Goal: Transaction & Acquisition: Book appointment/travel/reservation

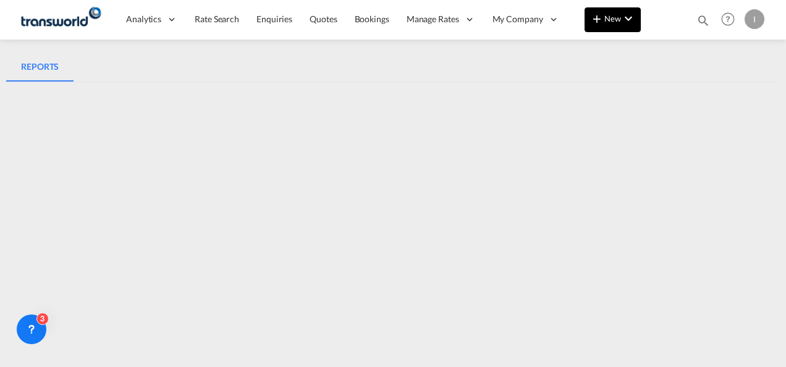
click at [605, 15] on span "New" at bounding box center [613, 19] width 46 height 10
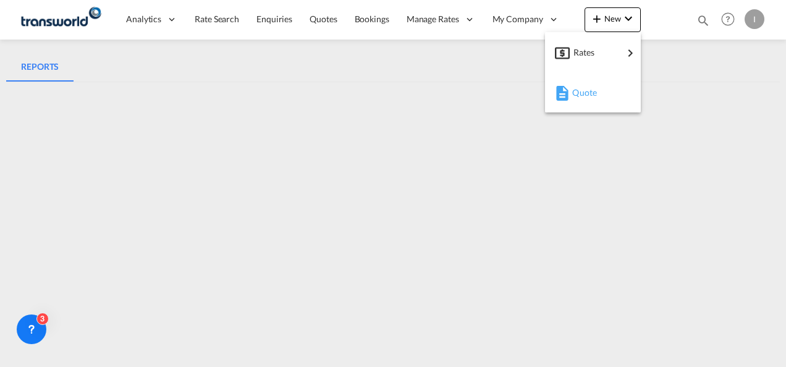
click at [586, 91] on span "Quote" at bounding box center [579, 92] width 14 height 25
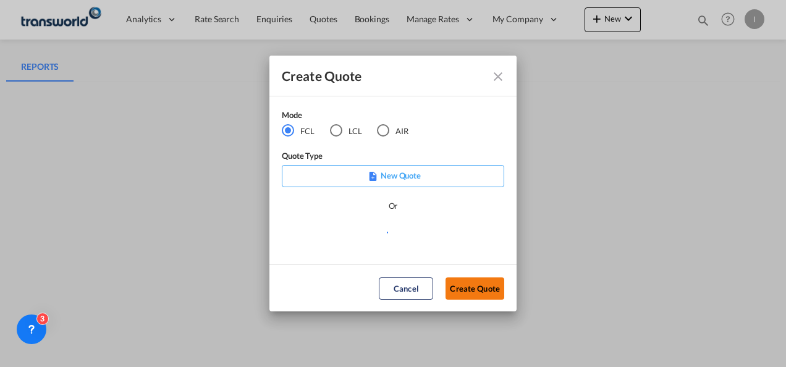
click at [486, 293] on button "Create Quote" at bounding box center [475, 288] width 59 height 22
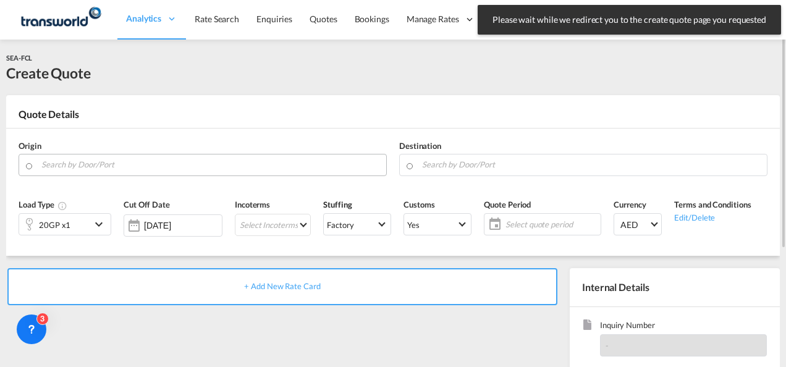
click at [190, 161] on input "Search by Door/Port" at bounding box center [210, 165] width 339 height 22
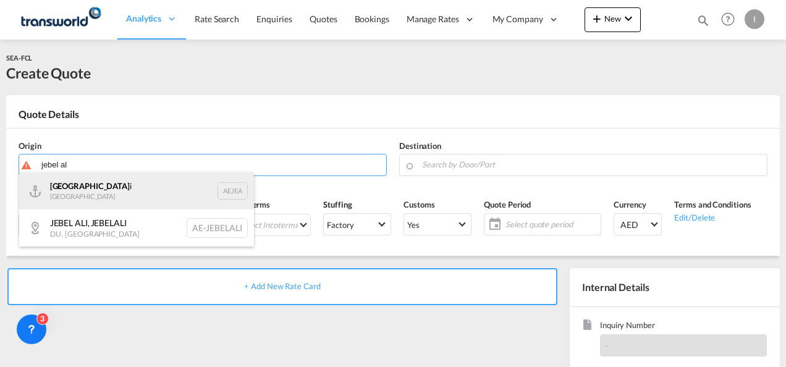
click at [99, 193] on div "[GEOGRAPHIC_DATA] i [GEOGRAPHIC_DATA] AEJEA" at bounding box center [136, 190] width 235 height 37
type input "[GEOGRAPHIC_DATA], [GEOGRAPHIC_DATA]"
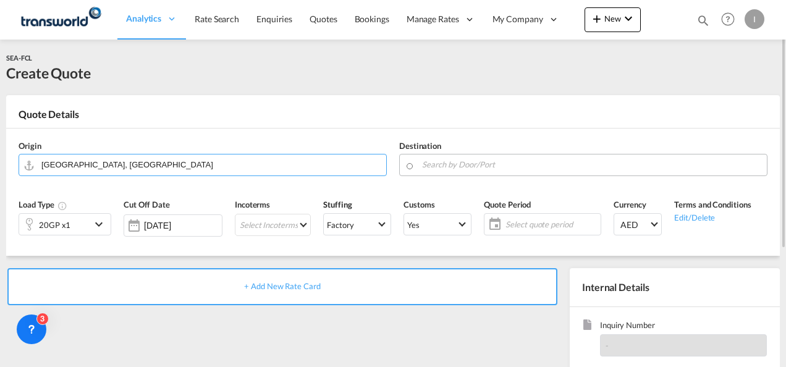
click at [436, 173] on md-autocomplete at bounding box center [590, 165] width 339 height 22
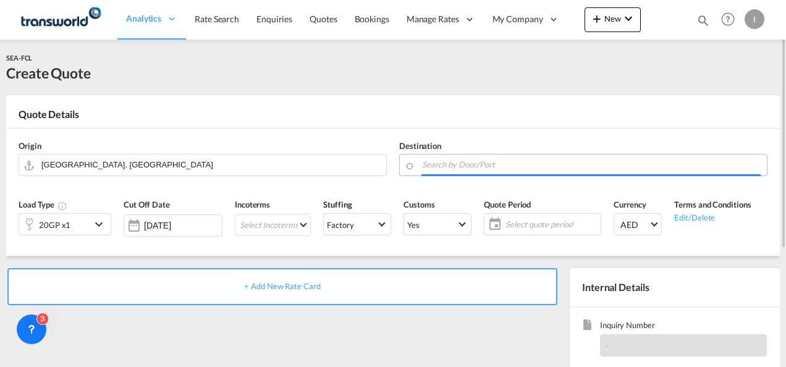
click at [434, 166] on input "Search by Door/Port" at bounding box center [591, 165] width 339 height 22
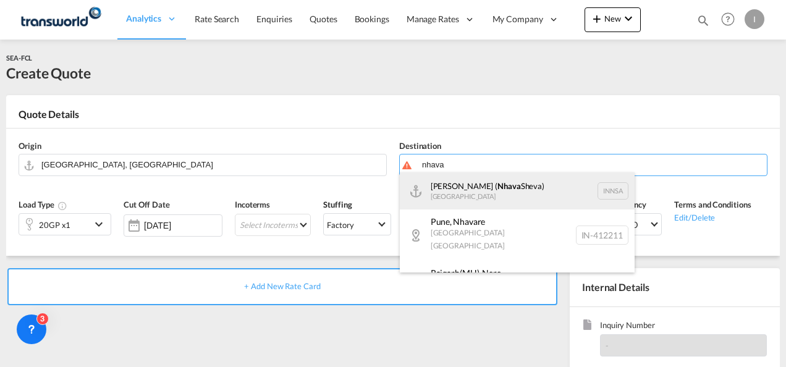
click at [443, 185] on div "[PERSON_NAME] ( [GEOGRAPHIC_DATA]) [GEOGRAPHIC_DATA] [GEOGRAPHIC_DATA]" at bounding box center [517, 190] width 235 height 37
type input "[PERSON_NAME] ([PERSON_NAME]), [GEOGRAPHIC_DATA]"
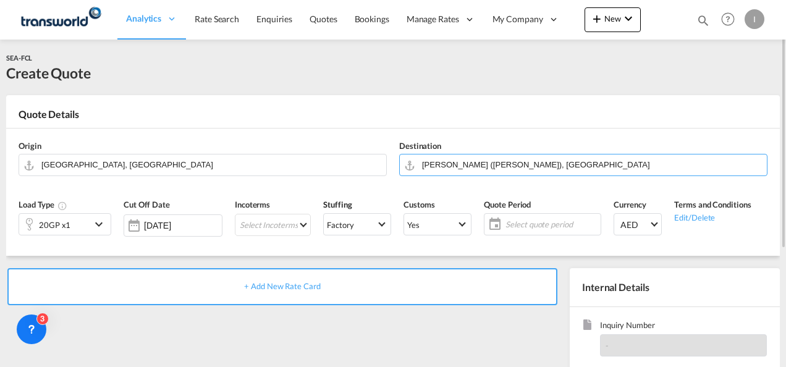
click at [82, 226] on div "20GP x1" at bounding box center [55, 224] width 72 height 21
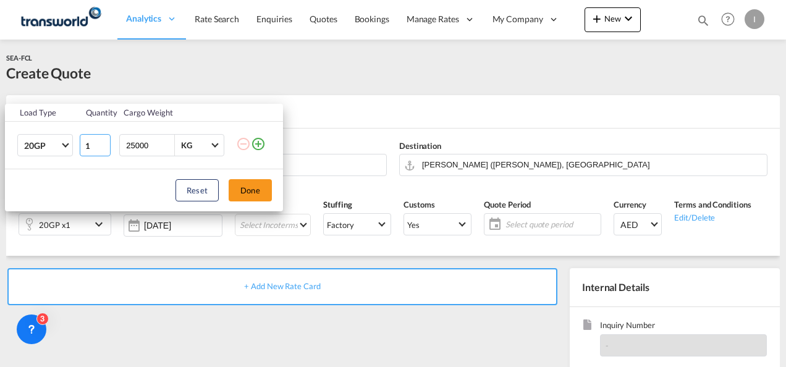
click at [91, 143] on input "1" at bounding box center [95, 145] width 31 height 22
type input "10"
click at [263, 194] on button "Done" at bounding box center [250, 190] width 43 height 22
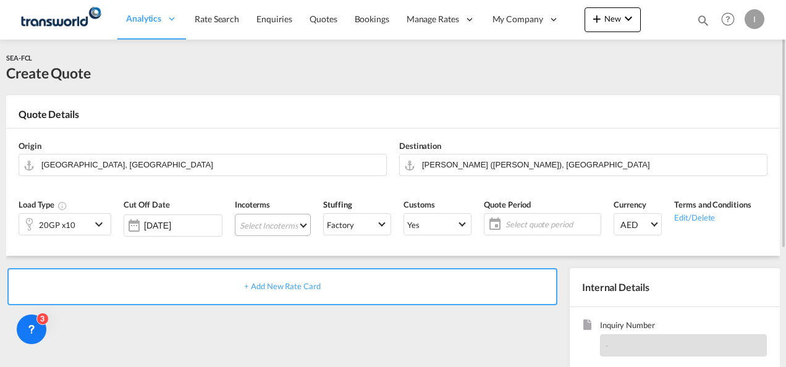
click at [268, 218] on md-select "Select Incoterms DAP - import Delivered at Place DDP - export Delivery Duty Pai…" at bounding box center [273, 225] width 76 height 22
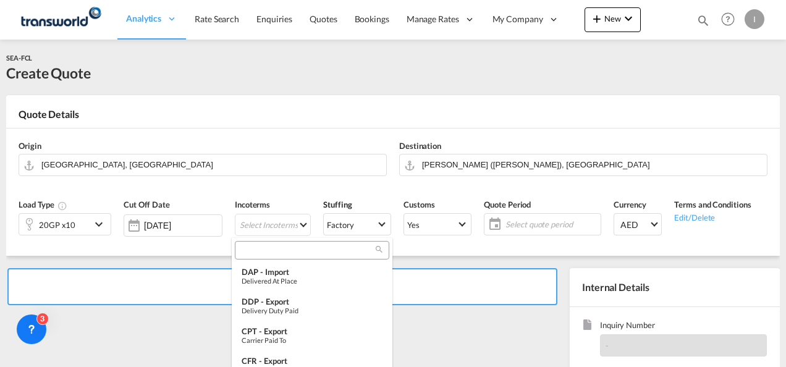
click at [257, 258] on div at bounding box center [312, 250] width 154 height 19
click at [256, 257] on div at bounding box center [312, 250] width 154 height 19
click at [251, 247] on input "search" at bounding box center [307, 250] width 137 height 11
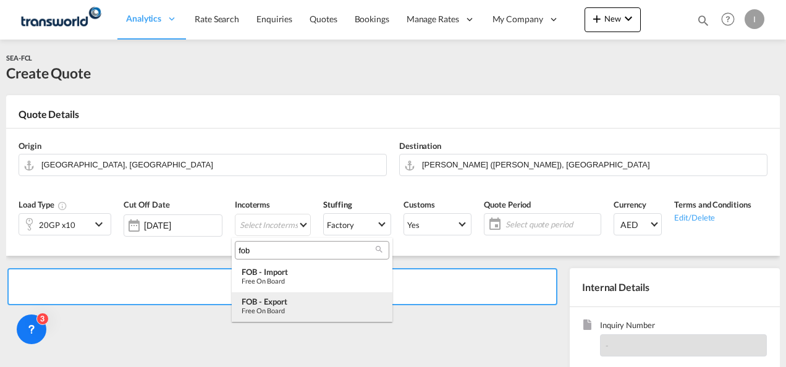
type input "fob"
click at [278, 297] on div "FOB - export" at bounding box center [312, 302] width 141 height 10
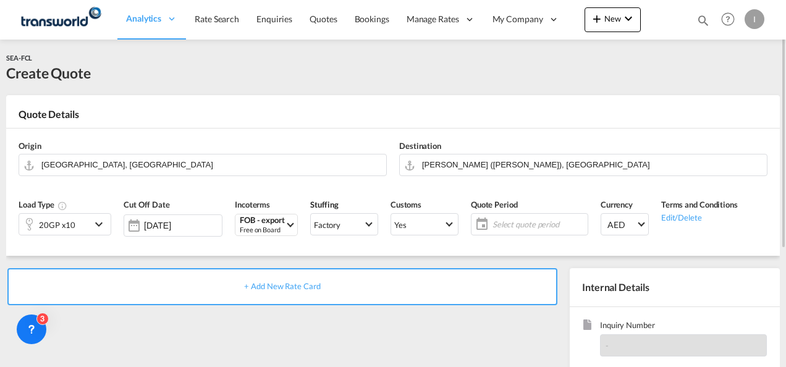
click at [518, 221] on span "Select quote period" at bounding box center [538, 224] width 92 height 11
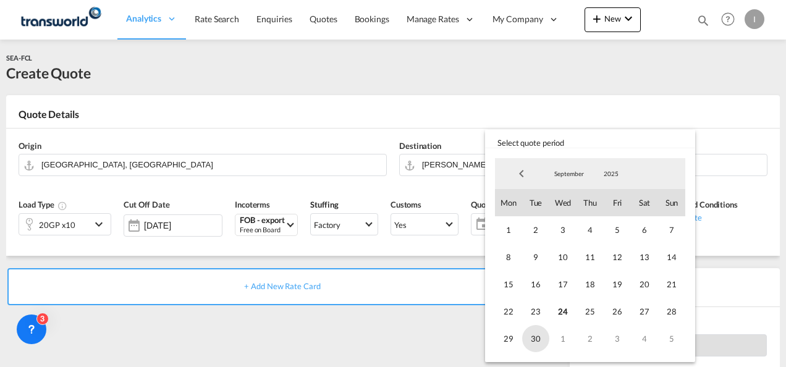
click at [538, 340] on span "30" at bounding box center [535, 338] width 27 height 27
click at [379, 335] on md-backdrop at bounding box center [393, 183] width 786 height 367
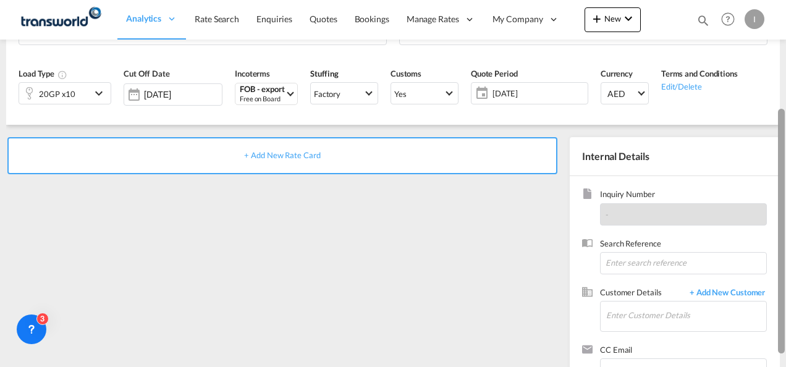
scroll to position [174, 0]
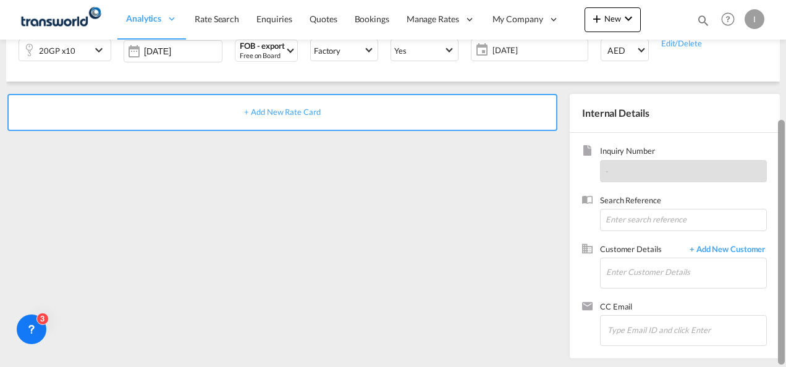
drag, startPoint x: 779, startPoint y: 180, endPoint x: 783, endPoint y: 306, distance: 126.7
click at [783, 306] on div at bounding box center [781, 242] width 7 height 245
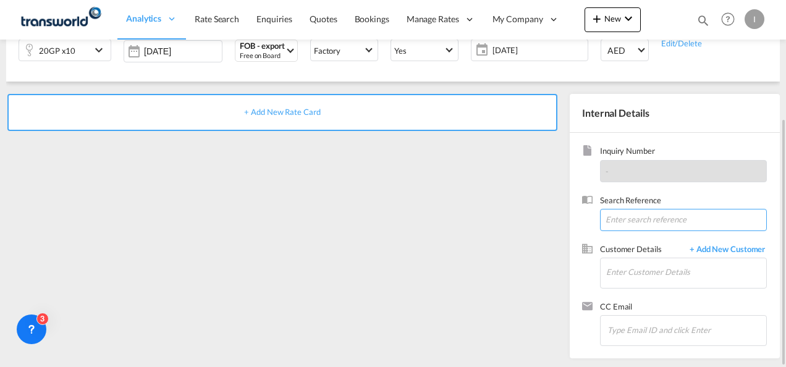
click at [618, 222] on input at bounding box center [683, 220] width 167 height 22
paste input "TWI 21832"
type input "TWI 21832"
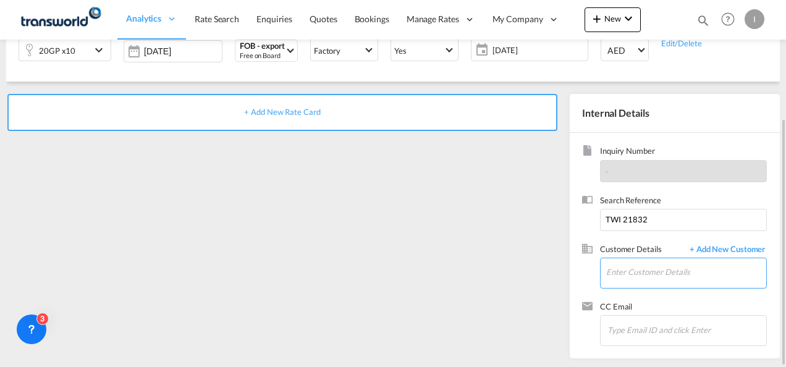
click at [611, 272] on input "Enter Customer Details" at bounding box center [686, 272] width 160 height 28
click at [662, 269] on input "Enter Customer Details" at bounding box center [686, 272] width 160 height 28
click at [722, 247] on span "+ Add New Customer" at bounding box center [724, 250] width 83 height 14
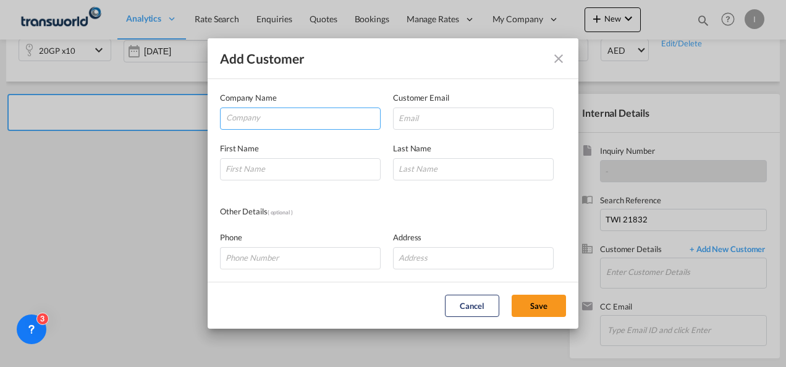
click at [295, 121] on input "Company" at bounding box center [303, 117] width 154 height 19
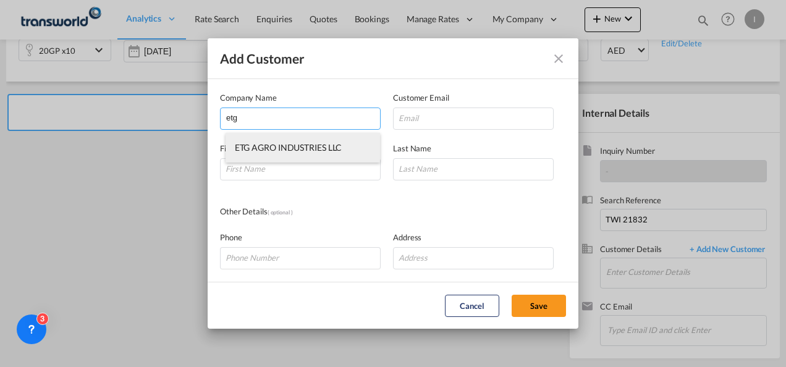
click at [294, 150] on span "ETG AGRO INDUSTRIES LLC" at bounding box center [289, 147] width 108 height 11
type input "ETG AGRO INDUSTRIES LLC"
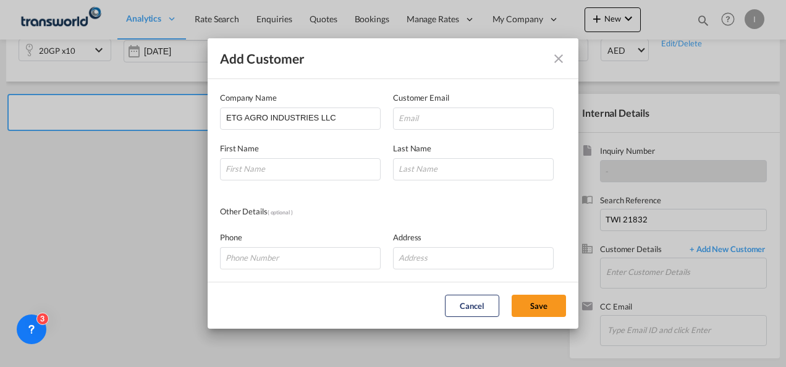
click at [419, 132] on div "First Name Last Name" at bounding box center [393, 155] width 346 height 51
click at [415, 120] on input "Add Customer Company ..." at bounding box center [473, 119] width 161 height 22
paste input "[PERSON_NAME] T <[DOMAIN_NAME][EMAIL_ADDRESS][DOMAIN_NAME]>"
drag, startPoint x: 439, startPoint y: 122, endPoint x: -2, endPoint y: 154, distance: 442.3
click at [0, 154] on html "Analytics Reports Dashboard Rate Search Enquiries Quotes" at bounding box center [393, 183] width 786 height 367
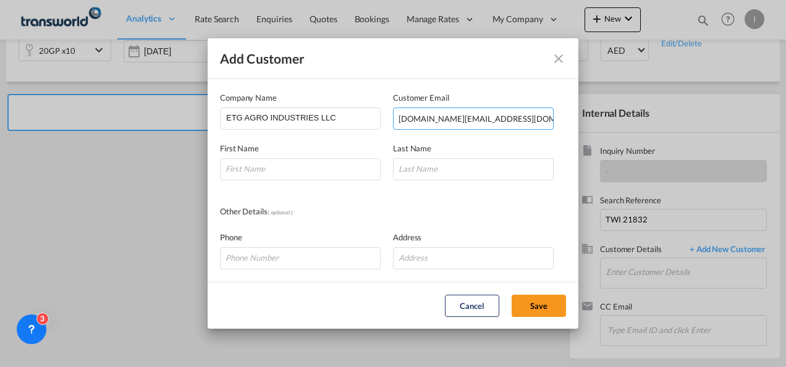
click at [517, 117] on input "[DOMAIN_NAME][EMAIL_ADDRESS][DOMAIN_NAME]>" at bounding box center [473, 119] width 161 height 22
type input "[DOMAIN_NAME][EMAIL_ADDRESS][DOMAIN_NAME]"
click at [270, 166] on input "Add Customer Company ..." at bounding box center [300, 169] width 161 height 22
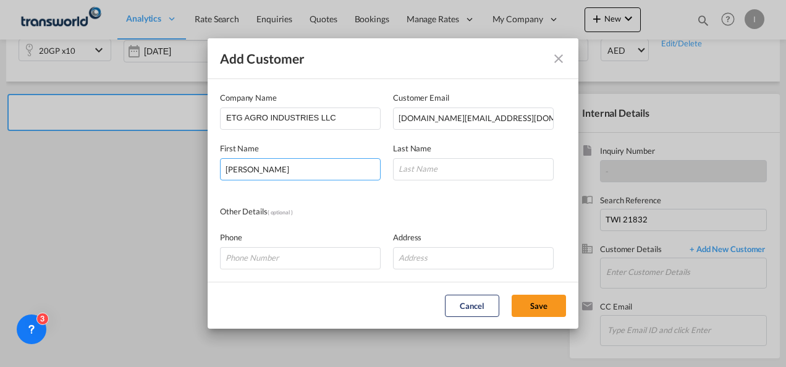
type input "[PERSON_NAME]"
type input "T"
click at [314, 205] on md-dialog-content "Company Name ETG AGRO INDUSTRIES LLC Customer Email [DOMAIN_NAME][EMAIL_ADDRESS…" at bounding box center [393, 180] width 371 height 203
click at [544, 298] on button "Save" at bounding box center [539, 306] width 54 height 22
type input "ETG AGRO INDUSTRIES LLC, [PERSON_NAME] T, [DOMAIN_NAME][EMAIL_ADDRESS][DOMAIN_N…"
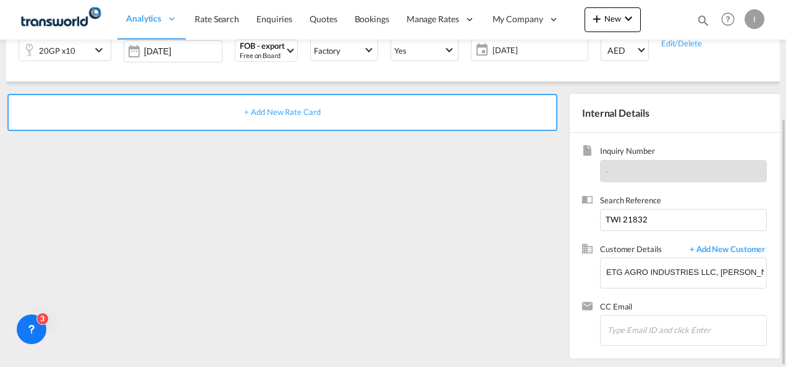
click at [293, 120] on div "+ Add New Rate Card" at bounding box center [282, 112] width 550 height 37
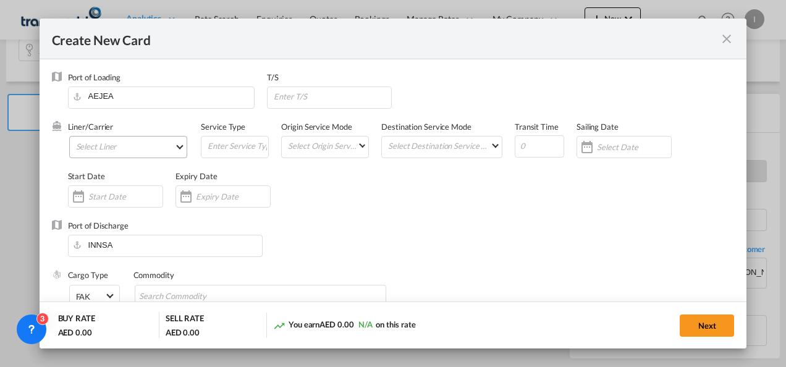
type input "Basic Ocean Freight"
select select "per equipment"
click at [135, 147] on md-select "Select Liner 2HM LOGISTICS D.O.O. / TDWC-CAPODISTRI 2HM LOGISTICS D.O.O. / TDWC…" at bounding box center [128, 147] width 119 height 22
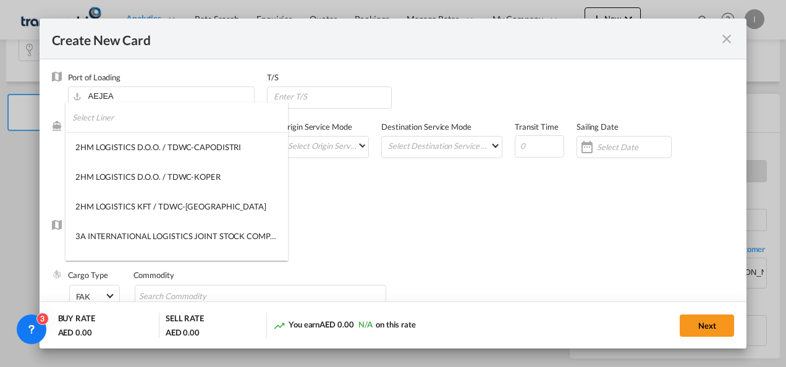
click at [93, 119] on input "search" at bounding box center [180, 118] width 216 height 30
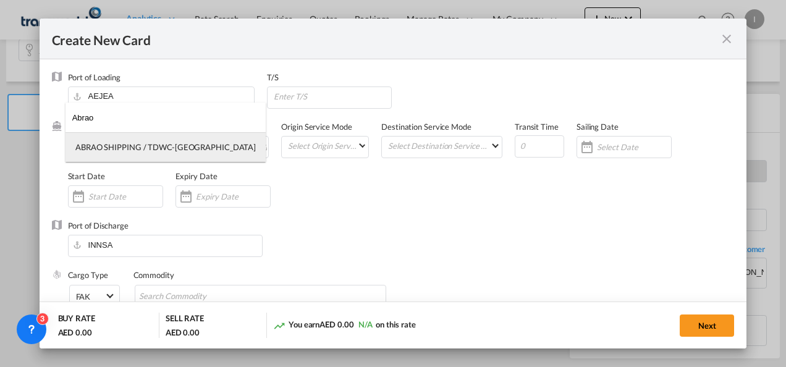
type input "Abrao"
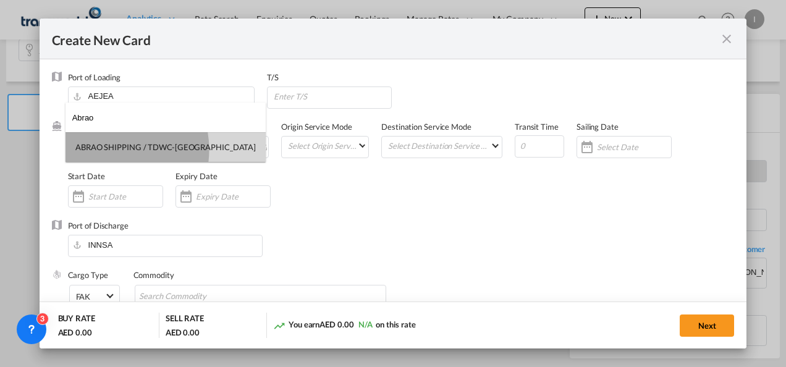
click at [108, 150] on div "ABRAO SHIPPING / TDWC-[GEOGRAPHIC_DATA]" at bounding box center [165, 147] width 180 height 11
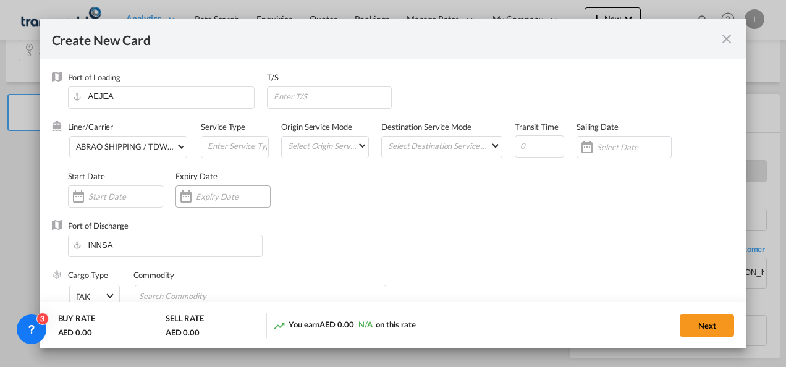
click at [203, 200] on input "Create New Card ..." at bounding box center [233, 197] width 74 height 10
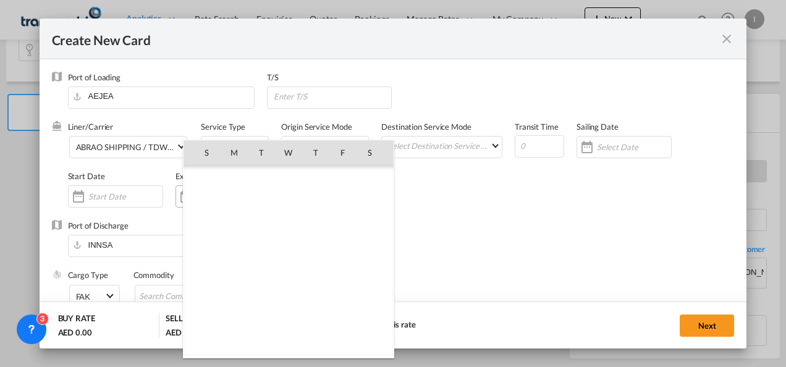
scroll to position [286237, 0]
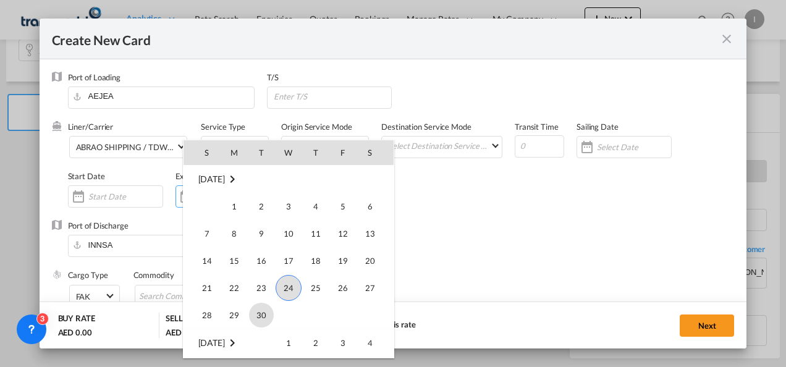
click at [260, 318] on span "30" at bounding box center [261, 315] width 25 height 25
type input "[DATE]"
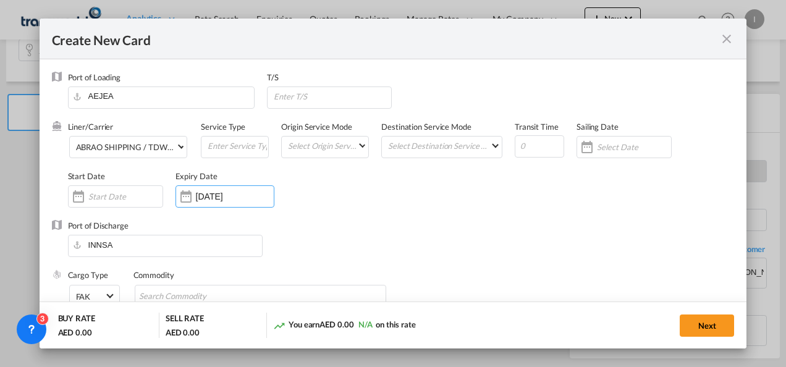
click at [450, 246] on div "Port of Discharge [GEOGRAPHIC_DATA]" at bounding box center [393, 244] width 683 height 49
click at [274, 284] on div "Commodity" at bounding box center [266, 293] width 267 height 49
click at [265, 289] on md-chips-wrap "Chips container with autocompletion. Enter the text area, type text to search, …" at bounding box center [261, 296] width 252 height 22
type input "General Cargo"
click at [311, 281] on div "Commodity General Cargo" at bounding box center [266, 293] width 267 height 49
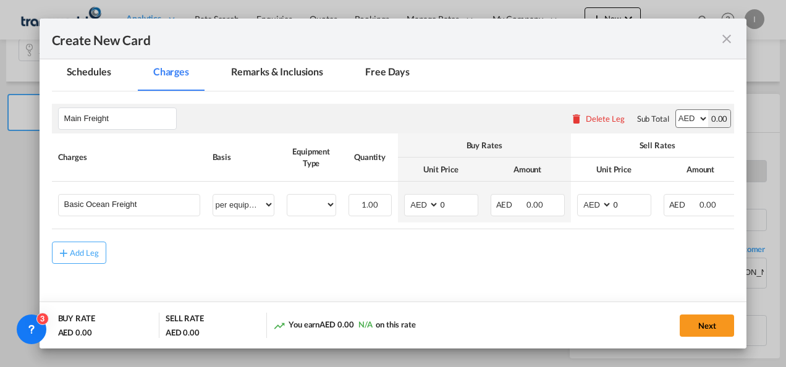
scroll to position [276, 0]
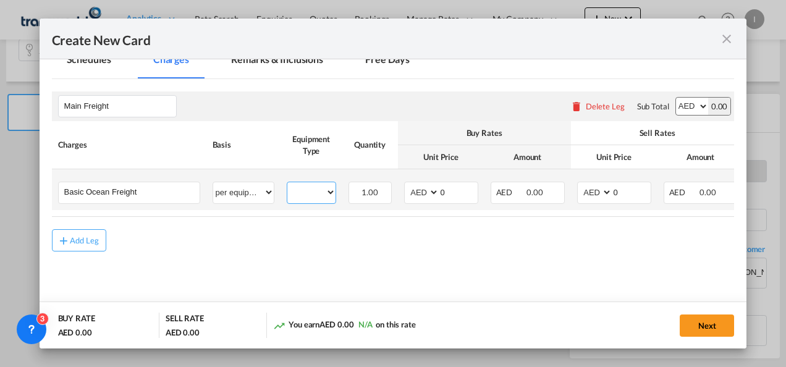
click at [305, 188] on select "20GP" at bounding box center [311, 192] width 48 height 17
select select "20GP"
click at [287, 184] on select "20GP" at bounding box center [311, 192] width 48 height 17
click at [415, 195] on select "AED AFN ALL AMD ANG AOA ARS AUD AWG AZN BAM BBD BDT BGN BHD BIF BMD BND [PERSON…" at bounding box center [423, 192] width 32 height 17
select select "string:USD"
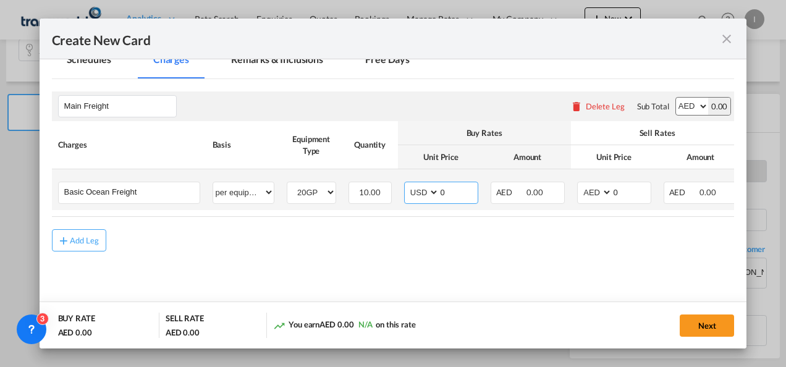
click at [407, 184] on select "AED AFN ALL AMD ANG AOA ARS AUD AWG AZN BAM BBD BDT BGN BHD BIF BMD BND [PERSON…" at bounding box center [423, 192] width 32 height 17
click at [440, 191] on input "0" at bounding box center [458, 191] width 38 height 19
type input "3"
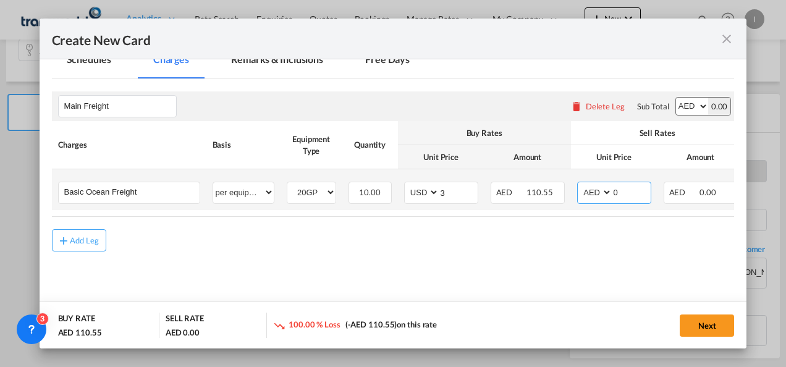
click at [596, 190] on select "AED AFN ALL AMD ANG AOA ARS AUD AWG AZN BAM BBD BDT BGN BHD BIF BMD BND [PERSON…" at bounding box center [596, 192] width 32 height 17
select select "string:USD"
click at [580, 184] on select "AED AFN ALL AMD ANG AOA ARS AUD AWG AZN BAM BBD BDT BGN BHD BIF BMD BND [PERSON…" at bounding box center [596, 192] width 32 height 17
click at [622, 191] on input "0" at bounding box center [631, 191] width 38 height 19
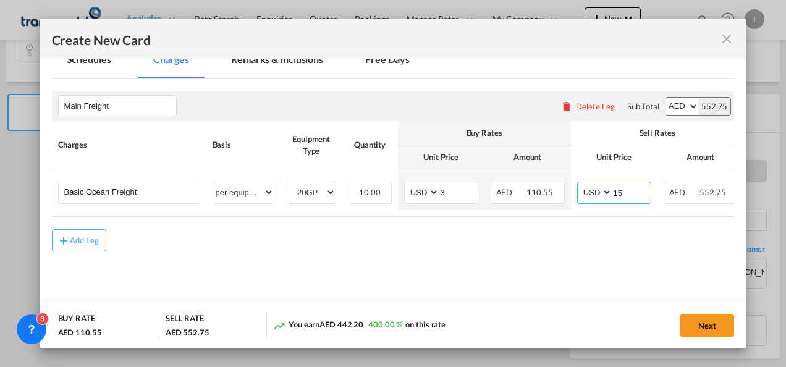
type input "15"
click at [493, 248] on div "Add Leg" at bounding box center [393, 240] width 683 height 22
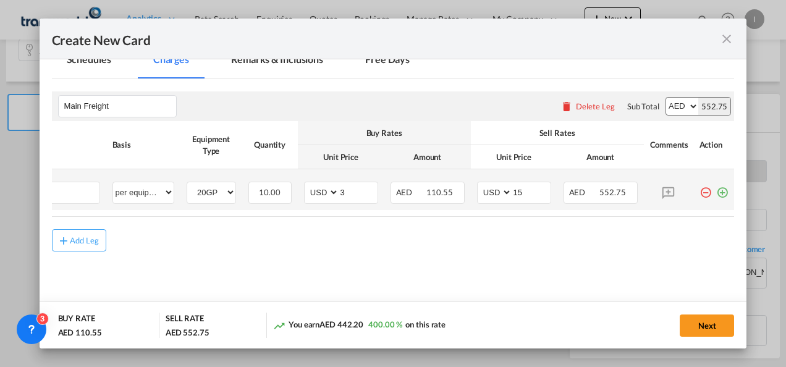
click at [716, 192] on md-icon "icon-plus-circle-outline green-400-fg" at bounding box center [722, 188] width 12 height 12
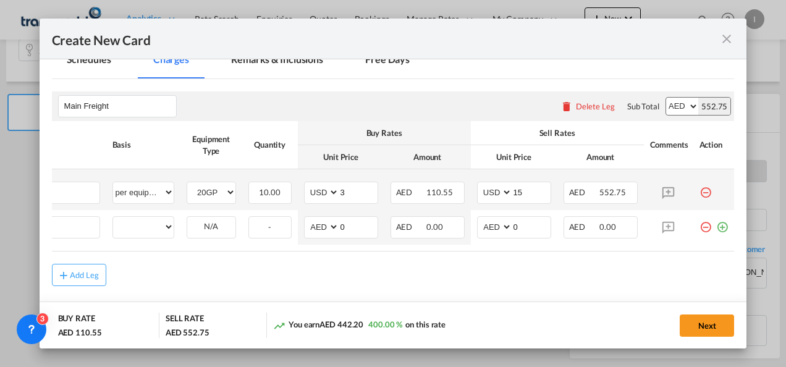
scroll to position [0, 12]
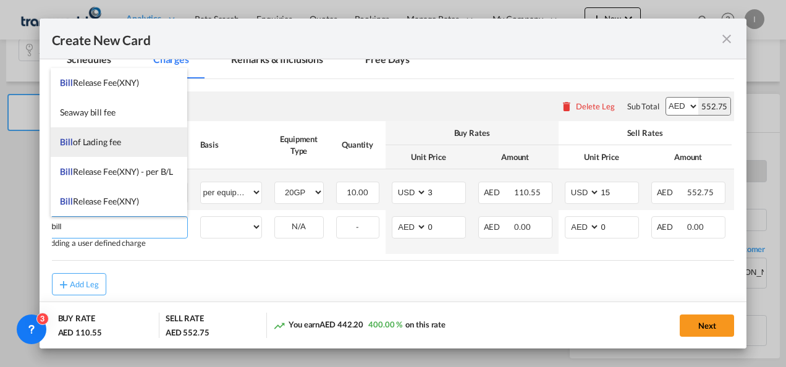
click at [123, 145] on li "Bill of Lading fee" at bounding box center [119, 142] width 137 height 30
type input "Bill of Lading fee"
select select "per B/L"
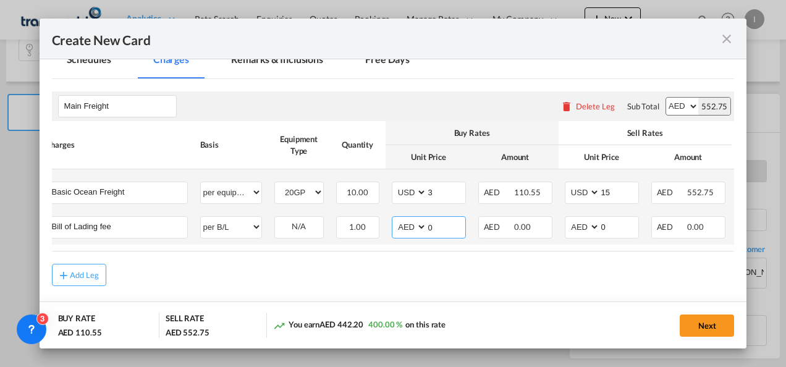
drag, startPoint x: 440, startPoint y: 224, endPoint x: 405, endPoint y: 230, distance: 35.2
click at [405, 230] on md-input-container "AED AFN ALL AMD ANG AOA ARS AUD AWG AZN BAM BBD BDT BGN BHD BIF BMD BND [PERSON…" at bounding box center [429, 227] width 74 height 22
type input "575"
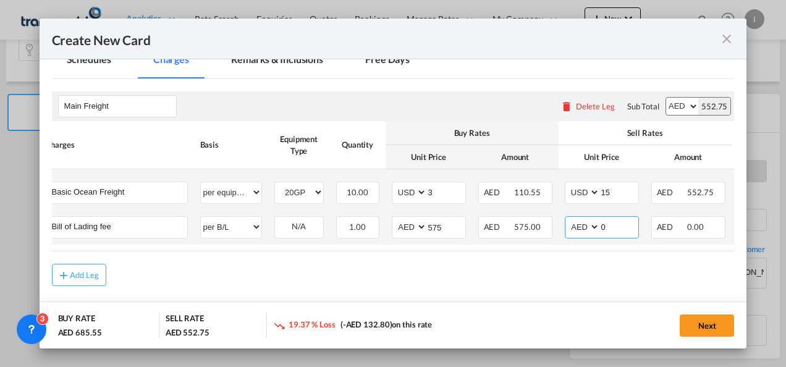
click at [605, 227] on input "0" at bounding box center [619, 226] width 38 height 19
type input "575"
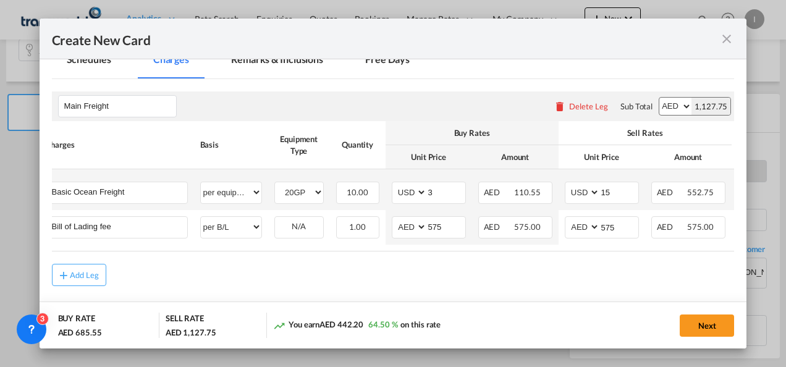
click at [437, 284] on div "Add Leg" at bounding box center [393, 275] width 683 height 22
drag, startPoint x: 589, startPoint y: 249, endPoint x: 712, endPoint y: 258, distance: 123.3
click at [712, 258] on rate-modification "Main Freight Please enter leg name Leg Name Already Exists Delete Leg Sub Total…" at bounding box center [393, 183] width 683 height 208
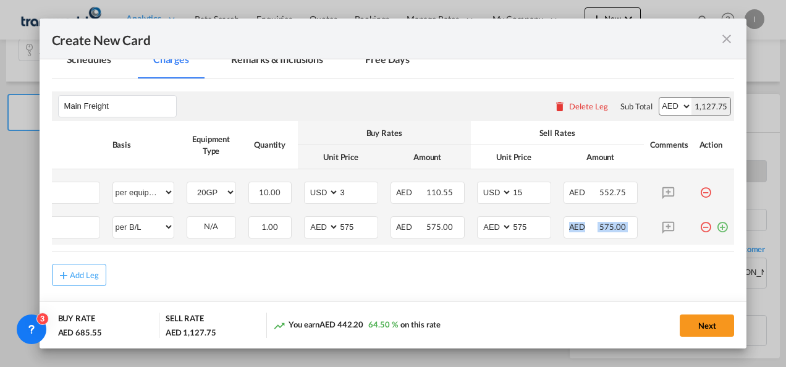
click at [716, 224] on md-icon "icon-plus-circle-outline green-400-fg" at bounding box center [722, 222] width 12 height 12
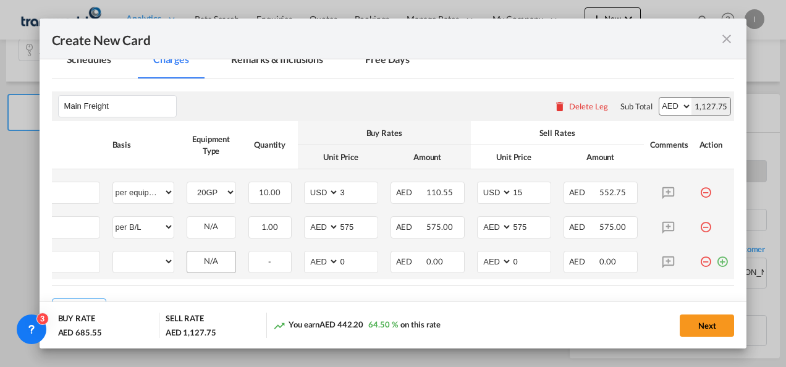
scroll to position [0, 12]
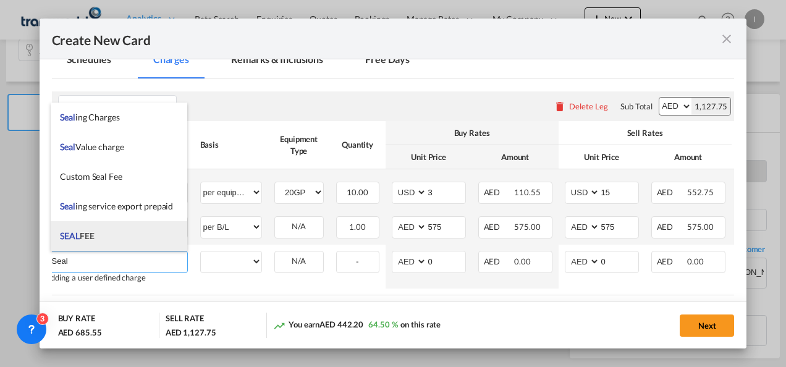
click at [90, 235] on span "SEAL FEE" at bounding box center [77, 235] width 34 height 11
type input "SEAL FEE"
select select "per equipment"
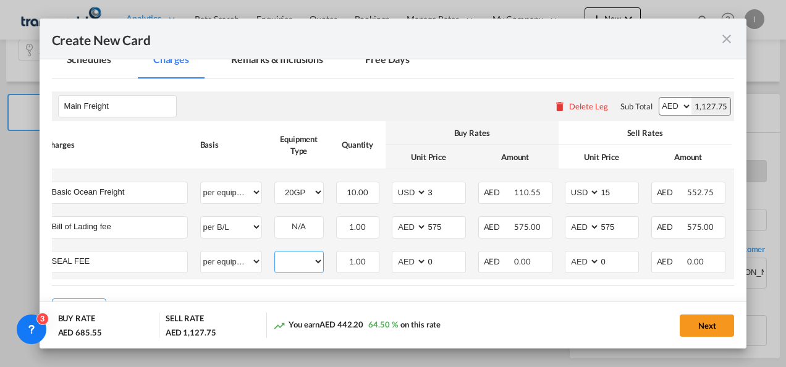
click at [312, 253] on select "20GP" at bounding box center [299, 261] width 48 height 17
select select "20GP"
click at [275, 253] on select "20GP" at bounding box center [299, 261] width 48 height 17
click at [433, 263] on input "0" at bounding box center [446, 260] width 38 height 19
click at [611, 260] on input "0" at bounding box center [619, 260] width 38 height 19
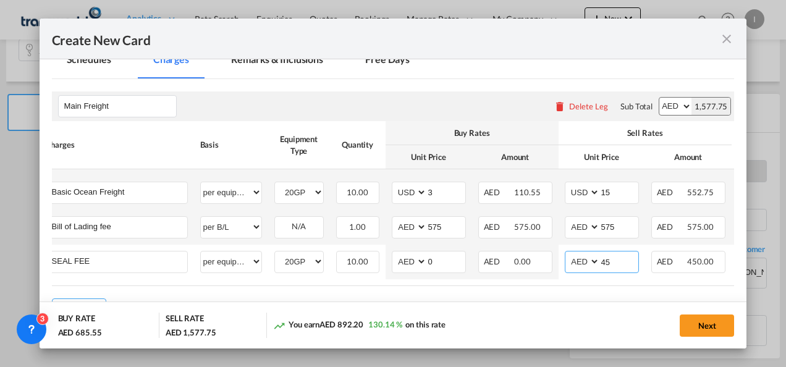
type input "45"
click at [447, 323] on div "You earn AED 892.20 130.14 % on this rate" at bounding box center [374, 325] width 203 height 25
click at [702, 325] on button "Next" at bounding box center [707, 326] width 54 height 22
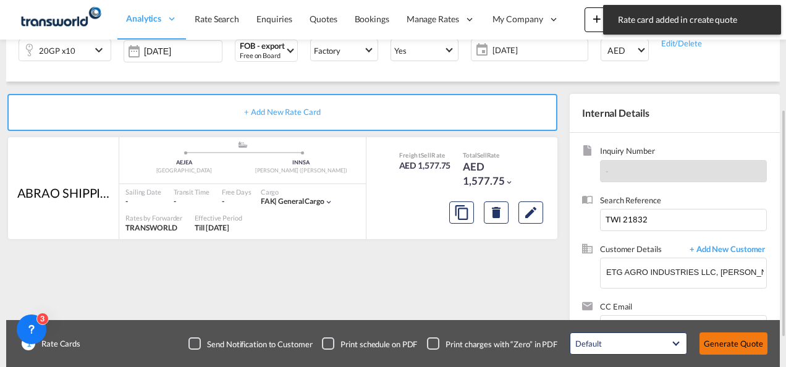
click at [716, 337] on button "Generate Quote" at bounding box center [733, 343] width 68 height 22
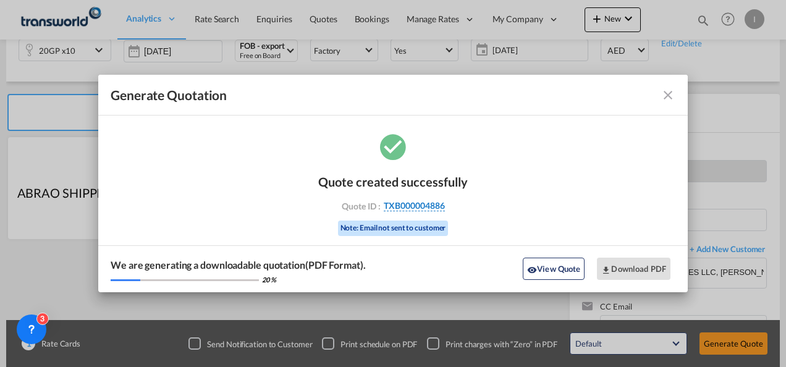
click at [404, 203] on span "TXB000004886" at bounding box center [414, 205] width 61 height 11
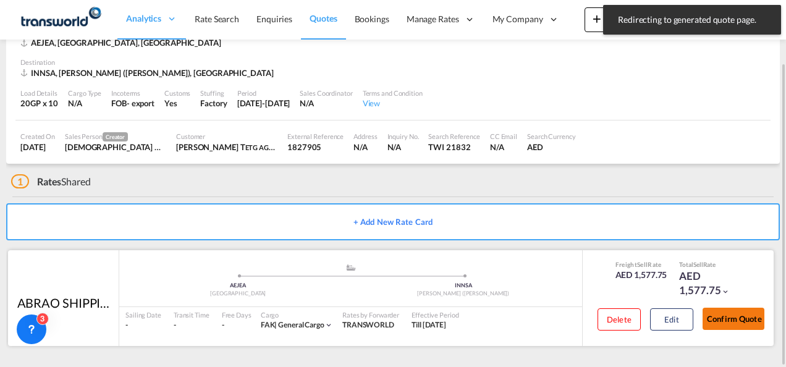
click at [717, 324] on button "Confirm Quote" at bounding box center [734, 319] width 62 height 22
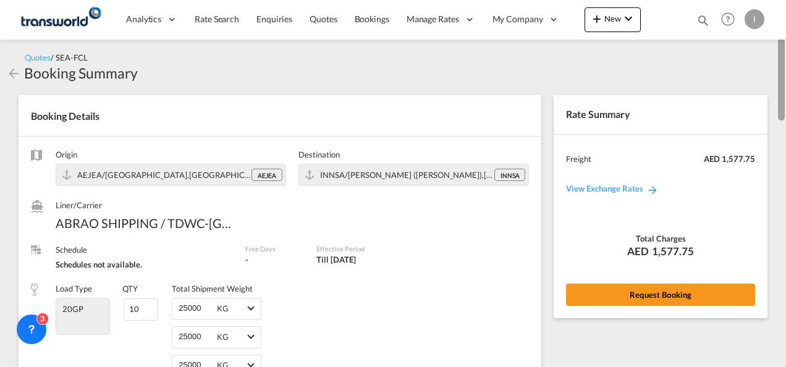
drag, startPoint x: 778, startPoint y: 289, endPoint x: 774, endPoint y: 26, distance: 263.3
click at [774, 26] on body "Redirecting to generated quote page. Press Escape to dismiss. Analytics Reports…" at bounding box center [393, 183] width 786 height 367
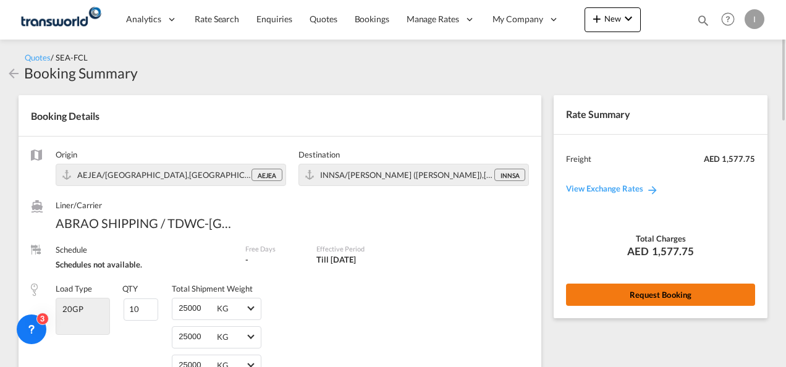
click at [654, 297] on button "Request Booking" at bounding box center [660, 295] width 189 height 22
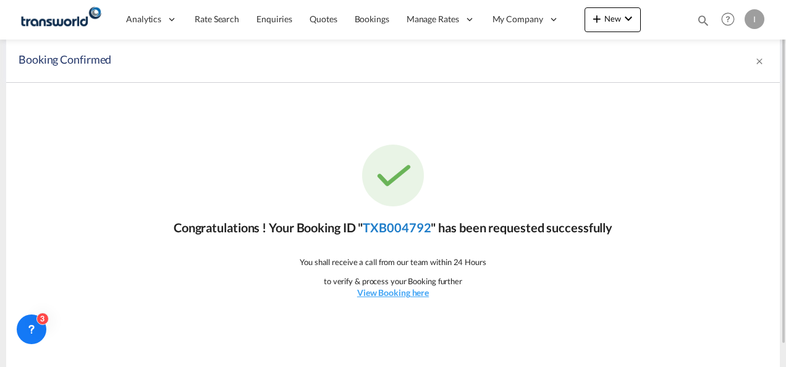
click at [400, 229] on link "TXB004792" at bounding box center [397, 227] width 68 height 15
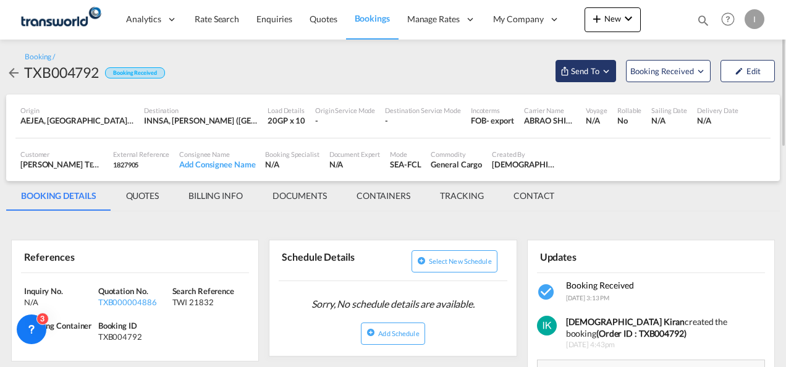
click at [567, 74] on md-icon "Open demo menu" at bounding box center [565, 71] width 10 height 10
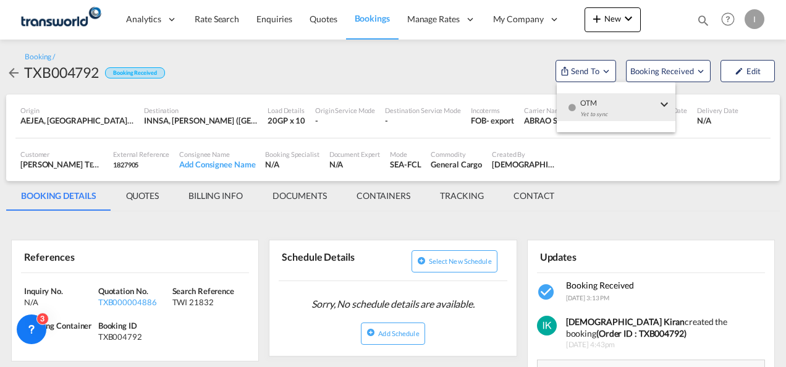
click at [606, 129] on md-menu-content "OTM Yet to sync Send Shipment" at bounding box center [616, 107] width 119 height 50
click at [624, 96] on span "OTM" at bounding box center [618, 98] width 77 height 11
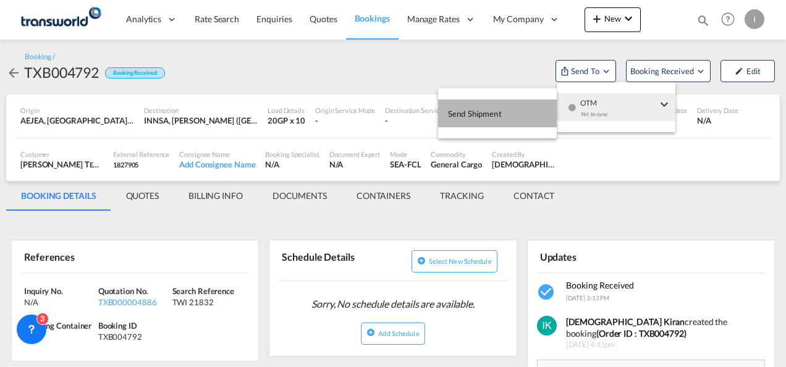
click at [473, 110] on span "Send Shipment" at bounding box center [475, 114] width 54 height 20
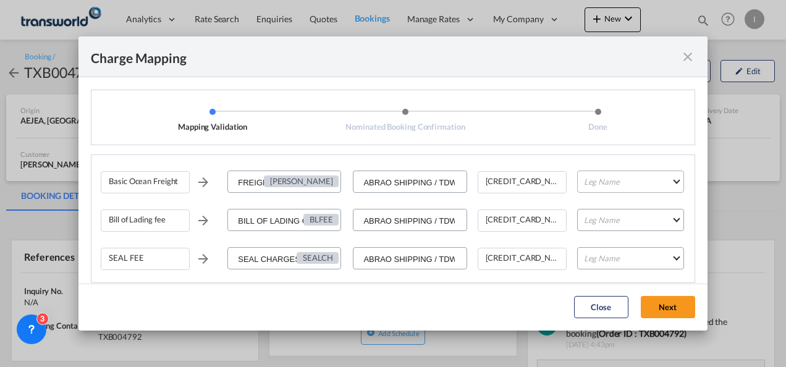
click at [606, 189] on md-select "Leg Name HANDLING ORIGIN VESSEL HANDLING DESTINATION OTHERS TL PICK UP CUSTOMS …" at bounding box center [630, 182] width 107 height 22
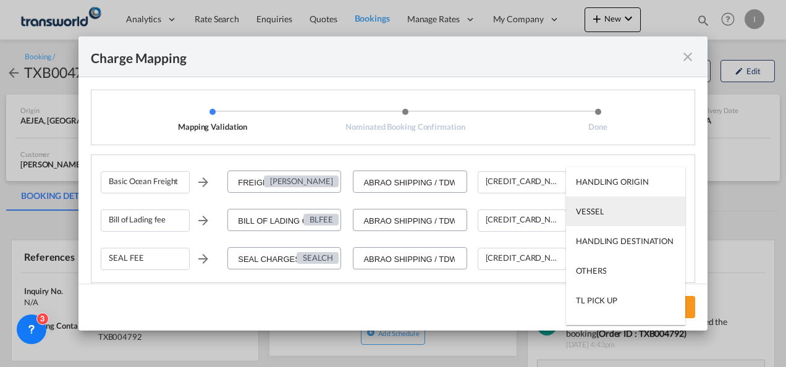
click at [605, 207] on md-option "VESSEL" at bounding box center [625, 212] width 119 height 30
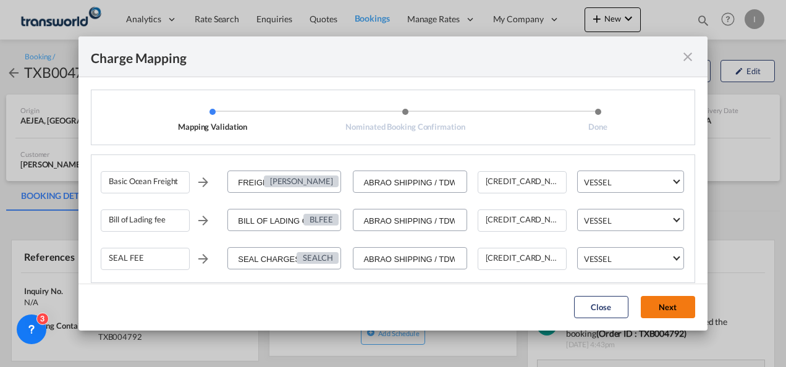
click at [670, 302] on button "Next" at bounding box center [668, 307] width 54 height 22
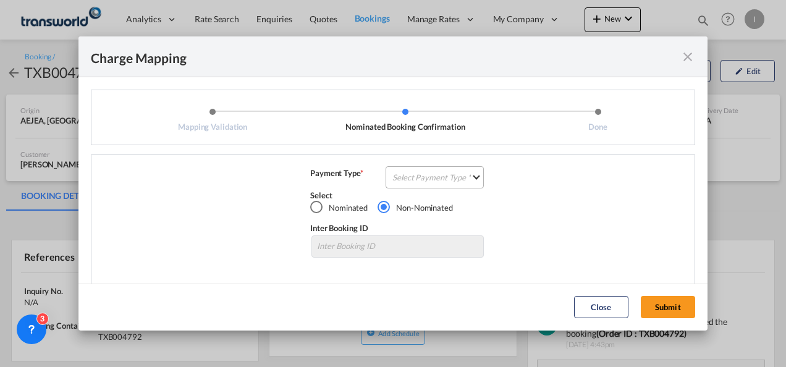
click at [413, 175] on md-select "Select Payment Type COLLECT PREPAID" at bounding box center [435, 177] width 98 height 22
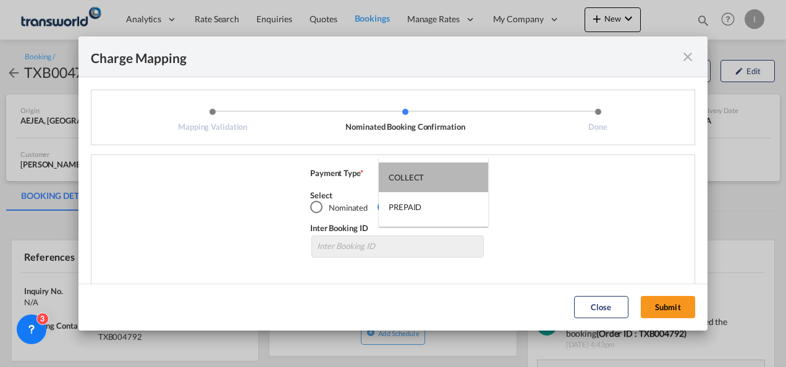
click at [413, 175] on div "COLLECT" at bounding box center [406, 177] width 35 height 11
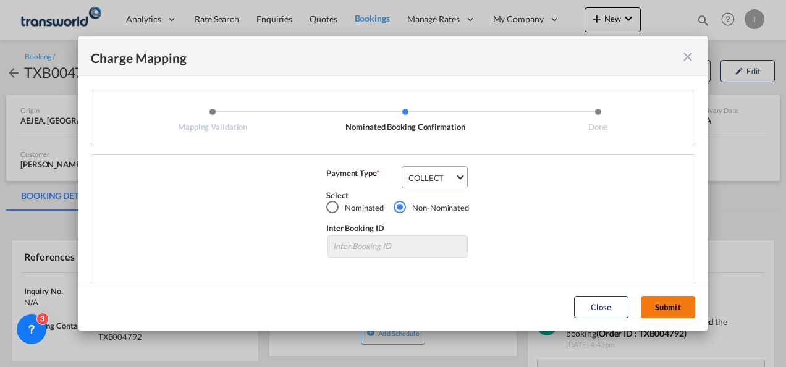
click at [652, 307] on button "Submit" at bounding box center [668, 307] width 54 height 22
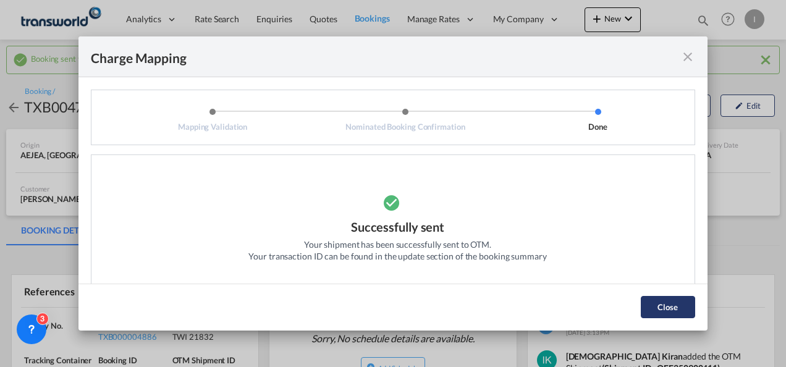
click at [655, 311] on button "Close" at bounding box center [668, 307] width 54 height 22
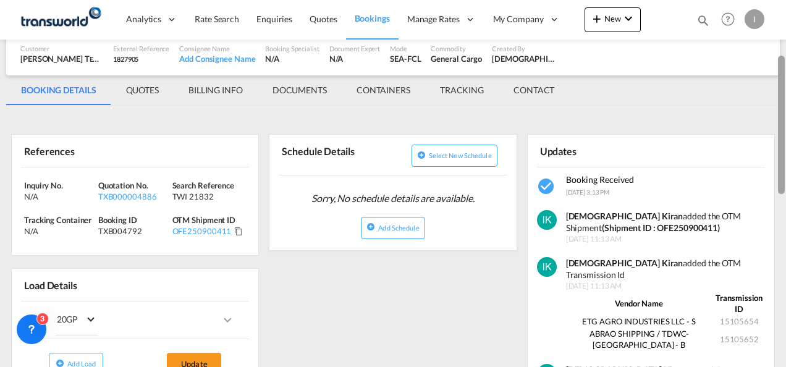
drag, startPoint x: 780, startPoint y: 101, endPoint x: 785, endPoint y: 154, distance: 53.4
click at [785, 154] on div at bounding box center [785, 183] width 2 height 362
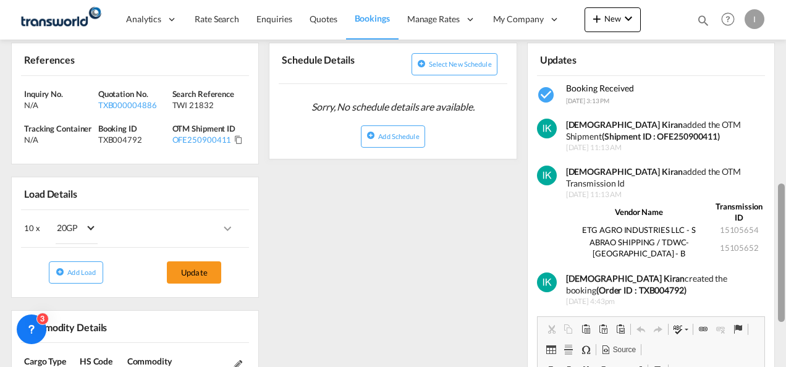
scroll to position [218, 0]
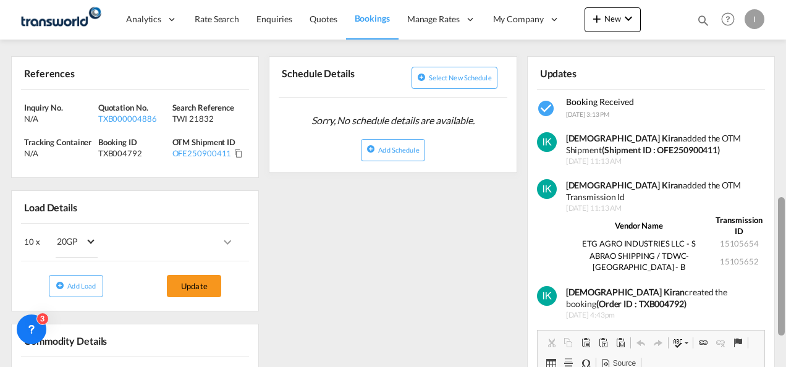
drag, startPoint x: 781, startPoint y: 224, endPoint x: 780, endPoint y: 115, distance: 109.4
click at [780, 197] on div at bounding box center [781, 266] width 7 height 138
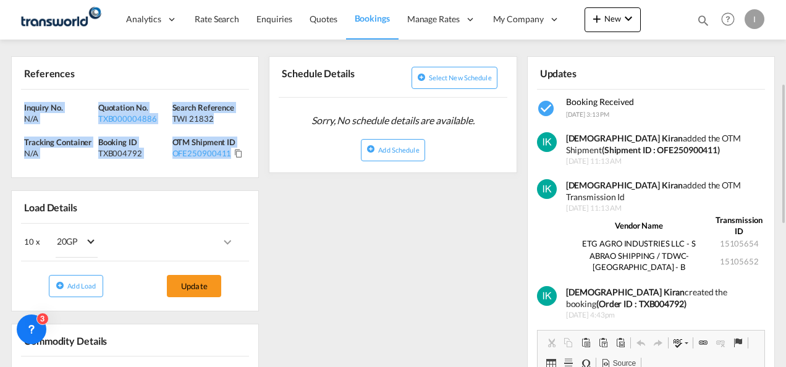
drag, startPoint x: 245, startPoint y: 158, endPoint x: 2, endPoint y: 103, distance: 248.5
click at [2, 103] on div "Booking sent to OTM successfully Booking / TXB004792 Booking Received Send To B…" at bounding box center [393, 267] width 786 height 892
copy div "Inquiry No. N/A Quotation No. TXB000004886 Search Reference TWI 21832 Tracking …"
click at [130, 113] on div "TXB000004886" at bounding box center [133, 118] width 71 height 11
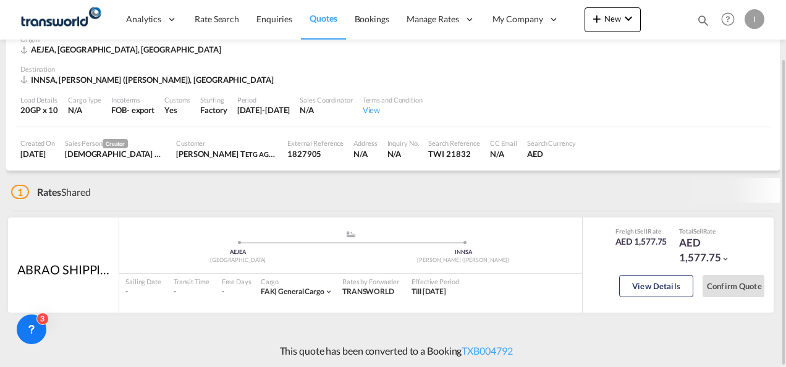
scroll to position [62, 0]
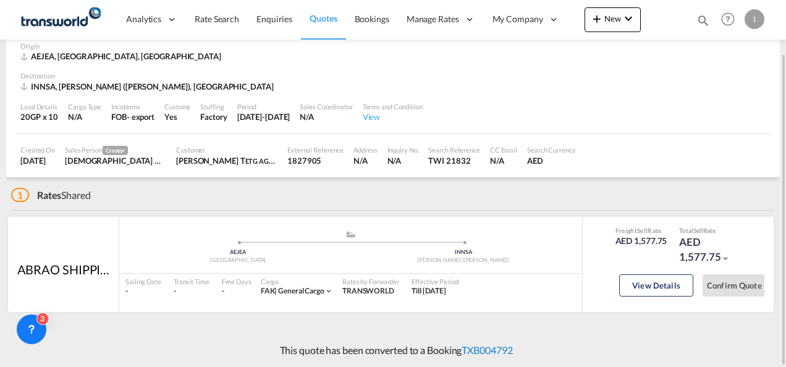
click at [498, 344] on link "TXB004792" at bounding box center [487, 350] width 51 height 12
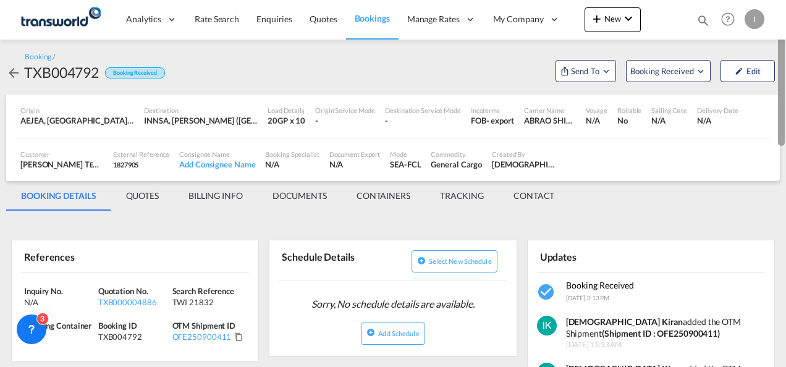
drag, startPoint x: 783, startPoint y: 269, endPoint x: 788, endPoint y: 36, distance: 232.4
click at [785, 36] on html "Analytics Reports Dashboard Rate Search Enquiries Quotes" at bounding box center [393, 183] width 786 height 367
click at [141, 300] on div "TXB000004886" at bounding box center [133, 302] width 71 height 11
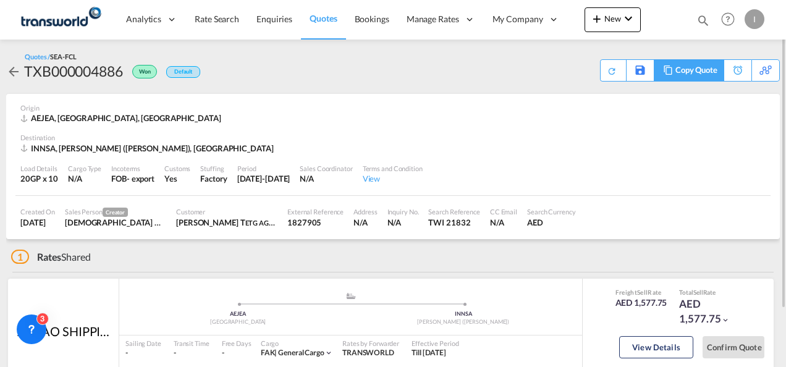
click at [709, 78] on div "Copy Quote" at bounding box center [696, 70] width 42 height 21
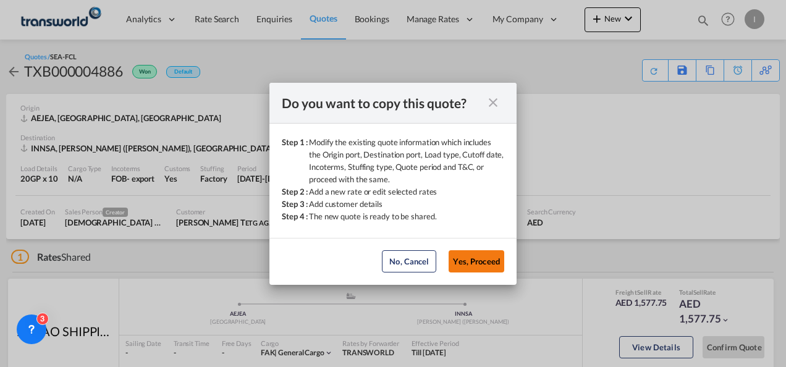
click at [484, 261] on button "Yes, Proceed" at bounding box center [477, 261] width 56 height 22
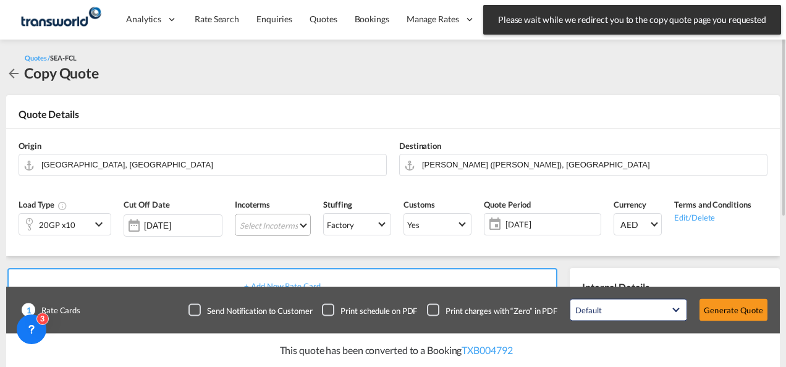
click at [281, 222] on md-select "Select Incoterms DAP - import Delivered at Place DDP - export Delivery Duty Pai…" at bounding box center [273, 225] width 76 height 22
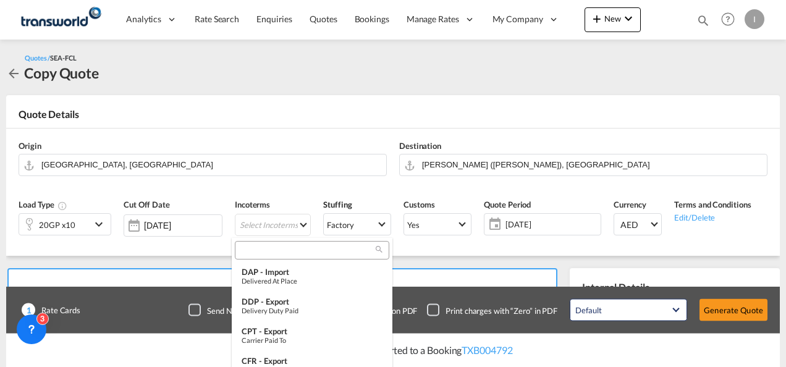
click at [247, 255] on input "search" at bounding box center [307, 250] width 137 height 11
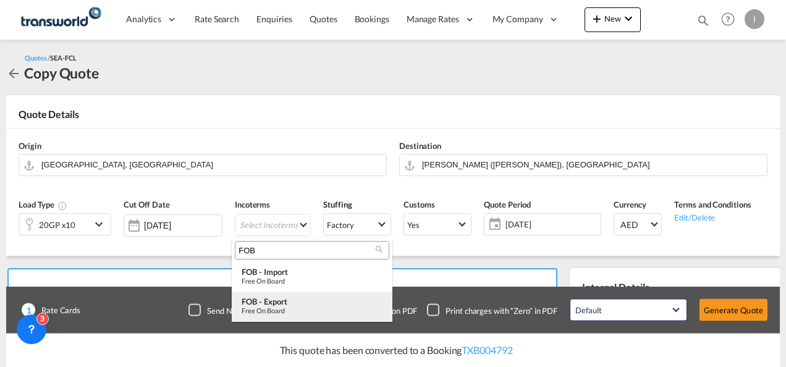
type input "FOB"
click at [283, 312] on div "Free on Board" at bounding box center [312, 310] width 141 height 8
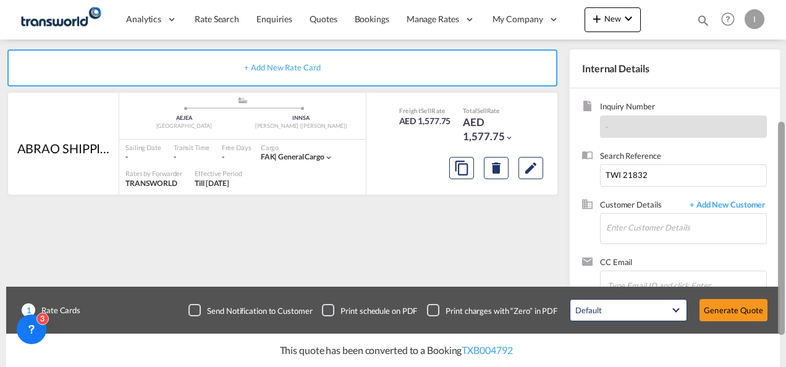
scroll to position [223, 0]
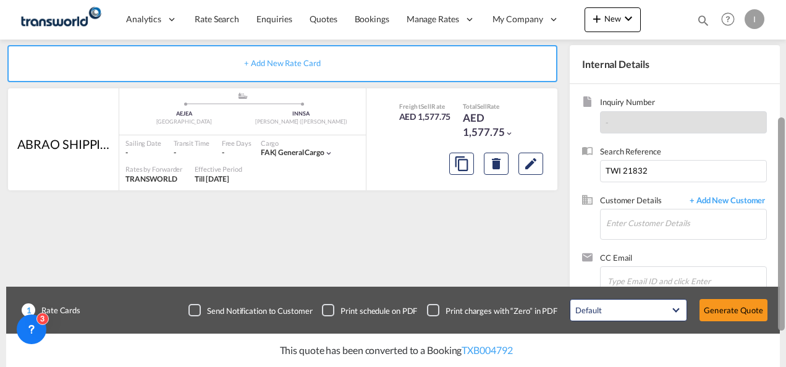
drag, startPoint x: 780, startPoint y: 146, endPoint x: 782, endPoint y: 276, distance: 130.4
click at [782, 276] on div at bounding box center [781, 223] width 7 height 213
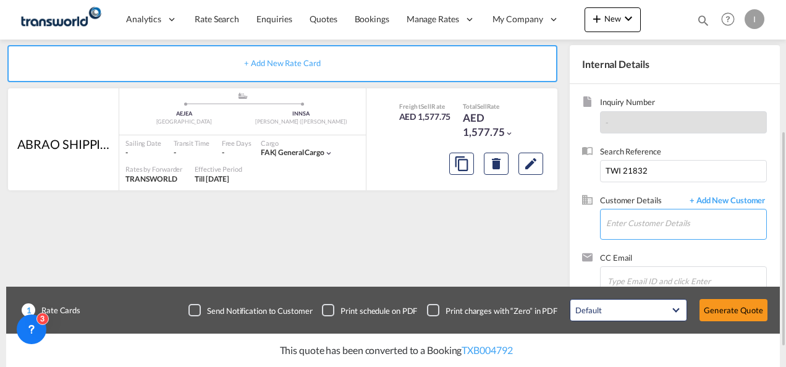
click at [619, 230] on input "Enter Customer Details" at bounding box center [686, 223] width 160 height 28
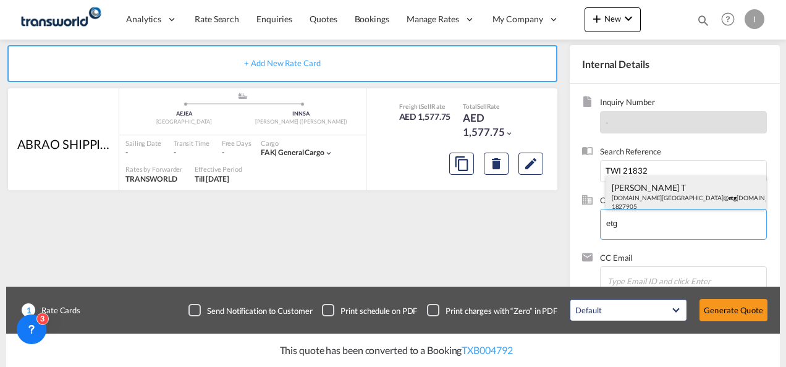
click at [625, 195] on div "[PERSON_NAME] T [DOMAIN_NAME]@ etg [DOMAIN_NAME] | 1827905" at bounding box center [686, 196] width 161 height 42
type input "ETG AGRO INDUSTRIES LLC, [PERSON_NAME] T, [DOMAIN_NAME][EMAIL_ADDRESS][DOMAIN_N…"
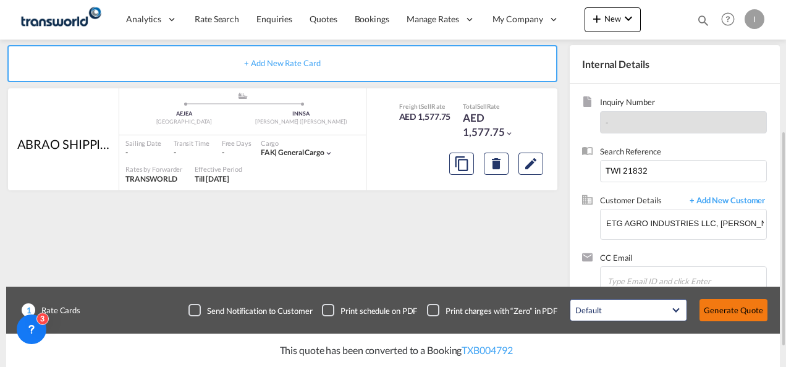
click at [737, 316] on button "Generate Quote" at bounding box center [733, 310] width 68 height 22
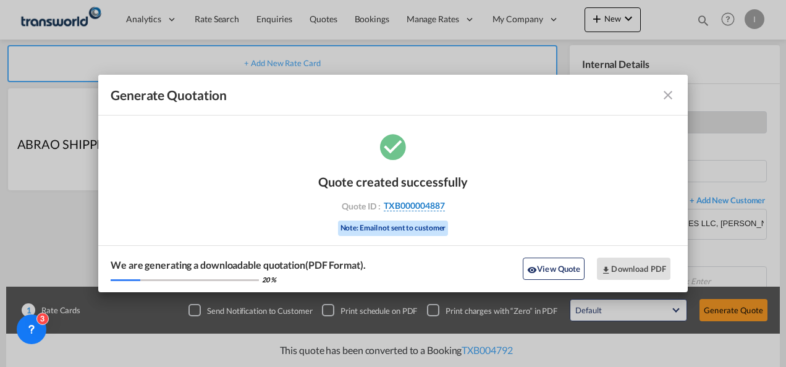
click at [405, 202] on span "TXB000004887" at bounding box center [414, 205] width 61 height 11
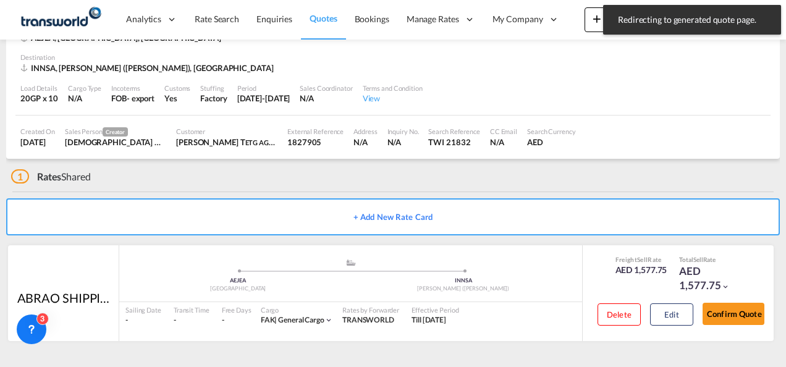
scroll to position [75, 0]
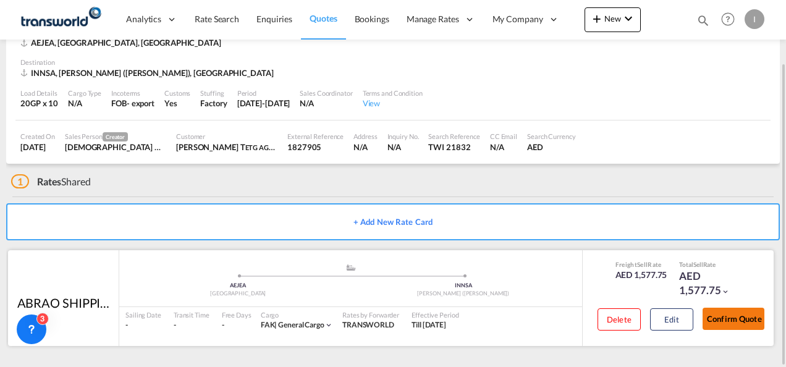
click at [737, 323] on button "Confirm Quote" at bounding box center [734, 319] width 62 height 22
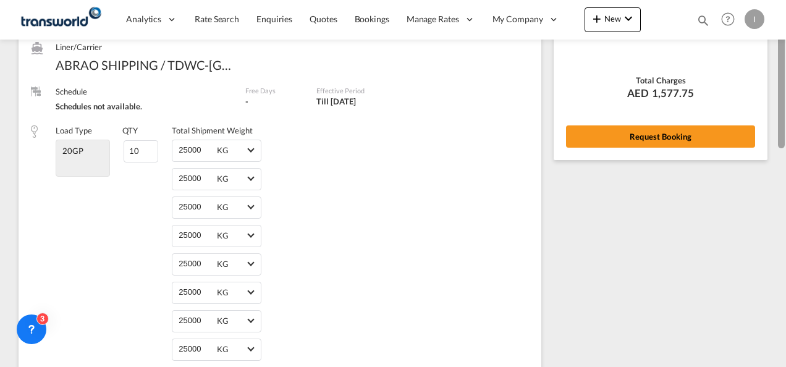
scroll to position [125, 0]
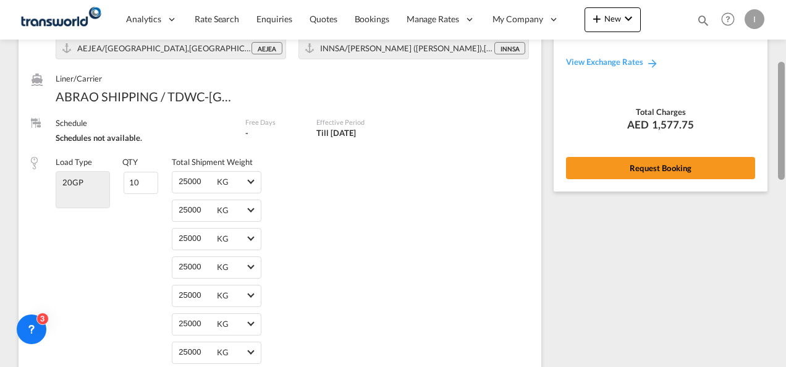
drag, startPoint x: 781, startPoint y: 273, endPoint x: 770, endPoint y: 70, distance: 203.0
click at [770, 70] on md-content "Analytics Reports Dashboard Rate Search Enquiries Quotes Bookings" at bounding box center [393, 183] width 786 height 367
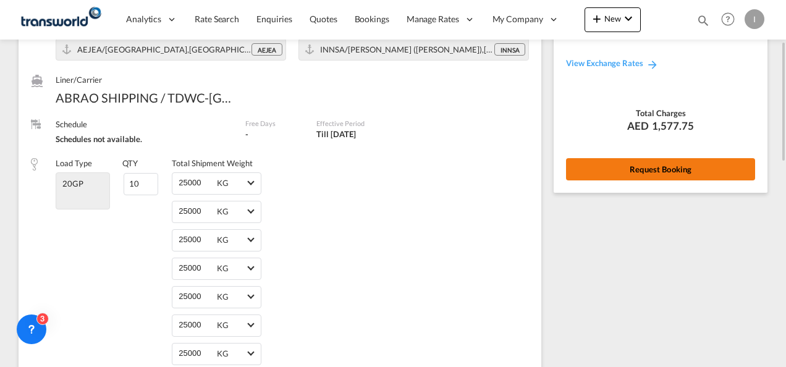
click at [678, 174] on button "Request Booking" at bounding box center [660, 169] width 189 height 22
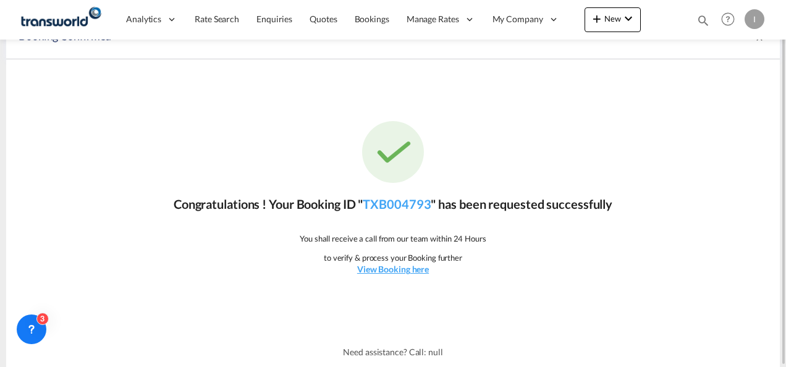
scroll to position [23, 0]
click at [383, 200] on link "TXB004793" at bounding box center [397, 204] width 68 height 15
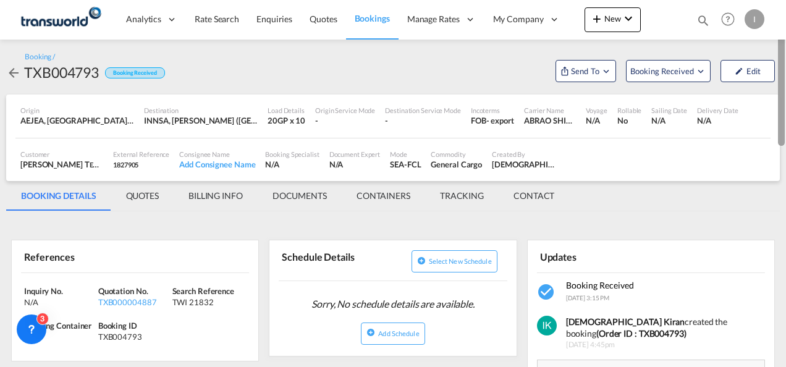
drag, startPoint x: 780, startPoint y: 204, endPoint x: 779, endPoint y: 49, distance: 155.1
click at [779, 49] on div at bounding box center [781, 73] width 7 height 143
click at [577, 72] on span "Send To" at bounding box center [585, 71] width 31 height 12
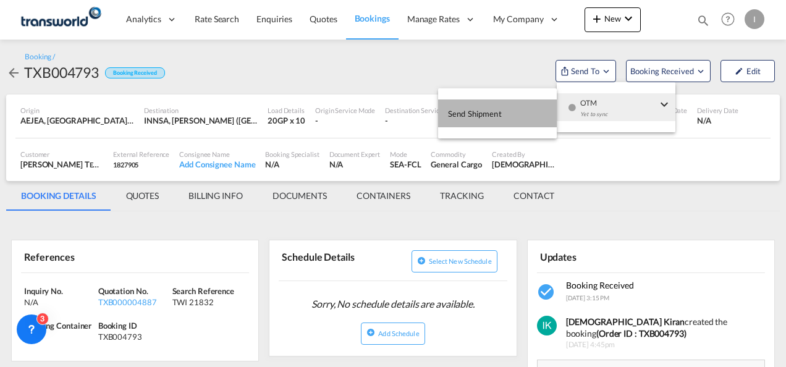
click at [509, 115] on button "Send Shipment" at bounding box center [497, 113] width 119 height 28
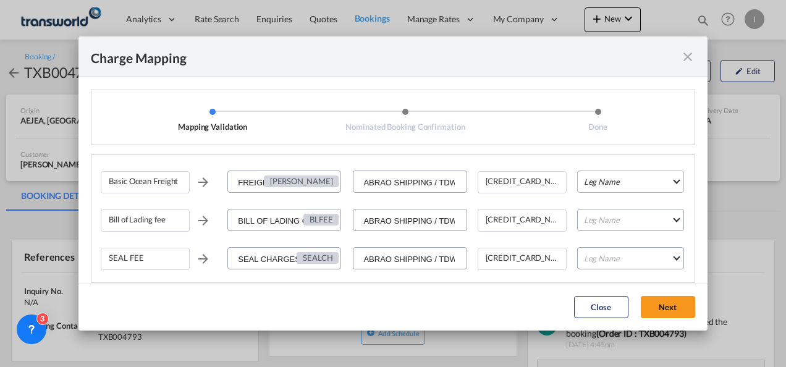
click at [629, 186] on md-select "Leg Name HANDLING ORIGIN VESSEL HANDLING DESTINATION OTHERS TL PICK UP CUSTOMS …" at bounding box center [630, 182] width 107 height 22
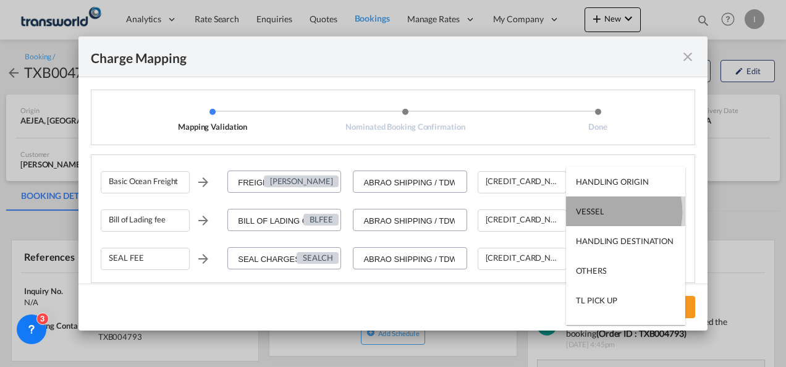
click at [607, 211] on md-option "VESSEL" at bounding box center [625, 212] width 119 height 30
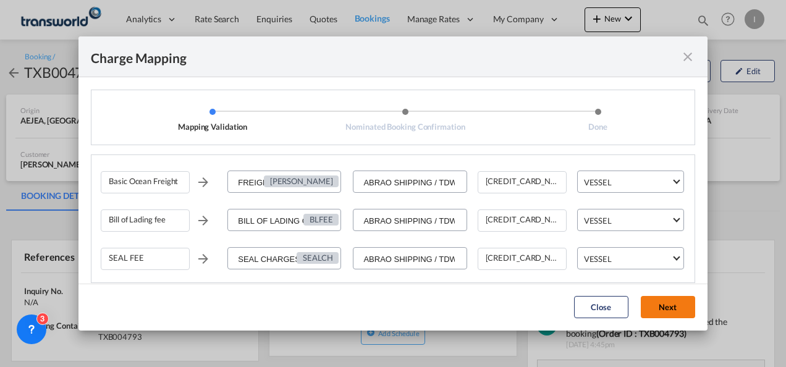
click at [657, 316] on button "Next" at bounding box center [668, 307] width 54 height 22
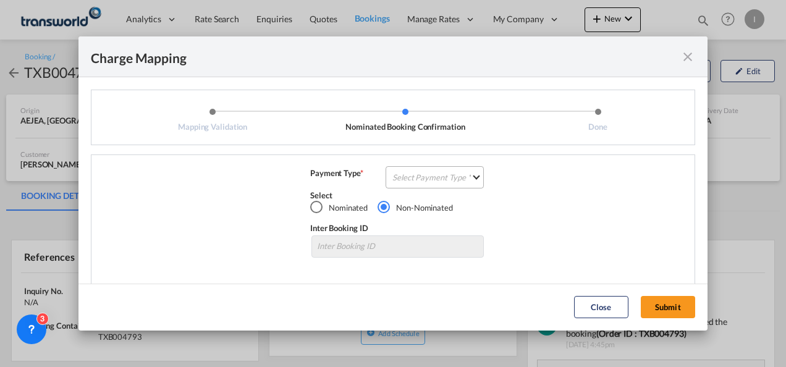
click at [438, 178] on md-select "Select Payment Type COLLECT PREPAID" at bounding box center [435, 177] width 98 height 22
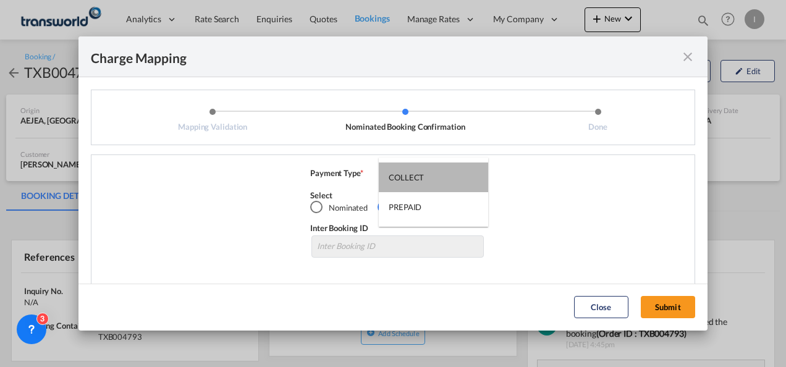
click at [438, 178] on md-option "COLLECT" at bounding box center [433, 178] width 109 height 30
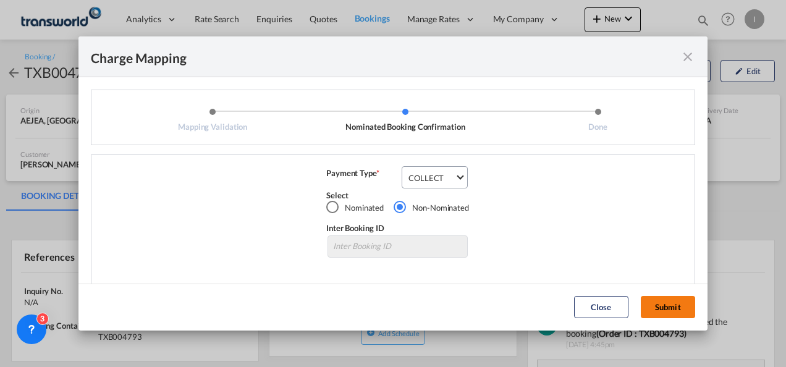
click at [659, 305] on button "Submit" at bounding box center [668, 307] width 54 height 22
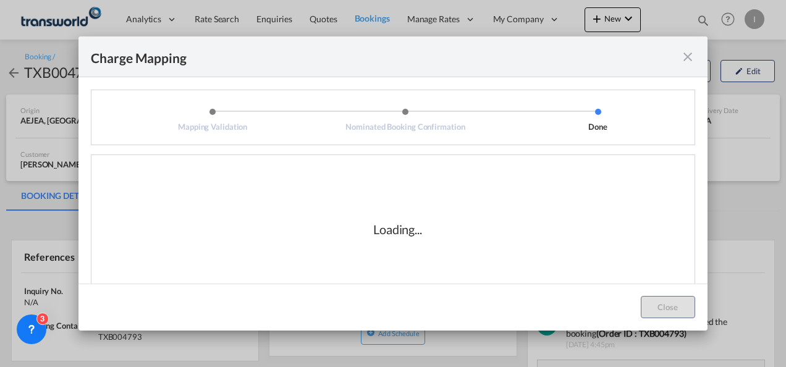
click at [442, 224] on div "Loading..." at bounding box center [398, 229] width 124 height 17
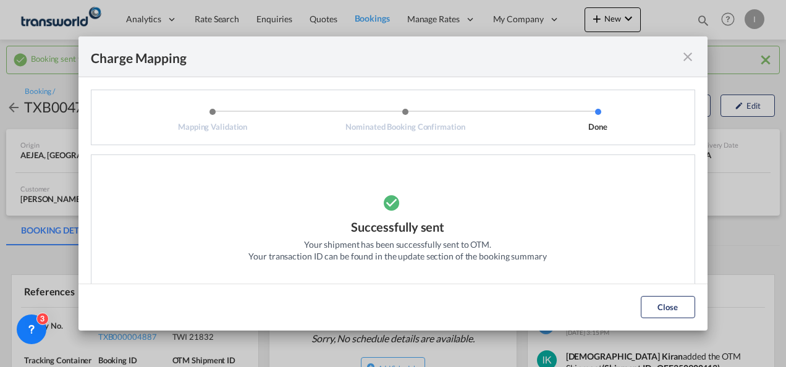
click at [654, 215] on div "Successfully sent Your shipment has been successfully sent to OTM. Your transac…" at bounding box center [398, 229] width 594 height 124
click at [676, 301] on button "Close" at bounding box center [668, 307] width 54 height 22
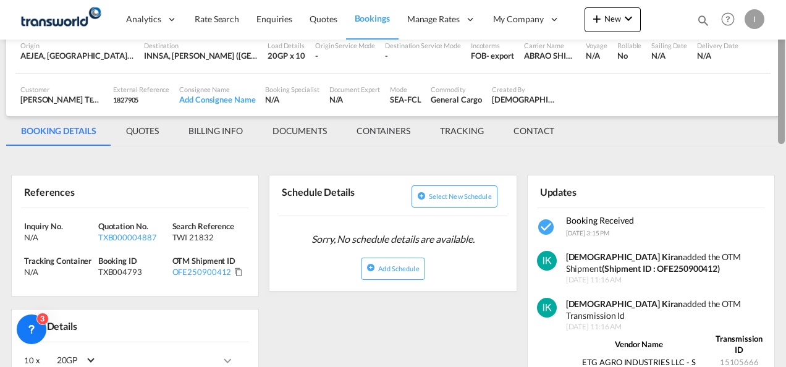
scroll to position [109, 0]
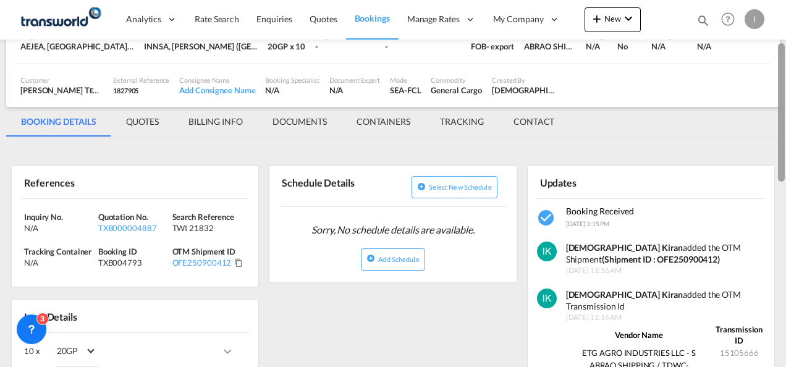
drag, startPoint x: 782, startPoint y: 88, endPoint x: 780, endPoint y: 129, distance: 41.5
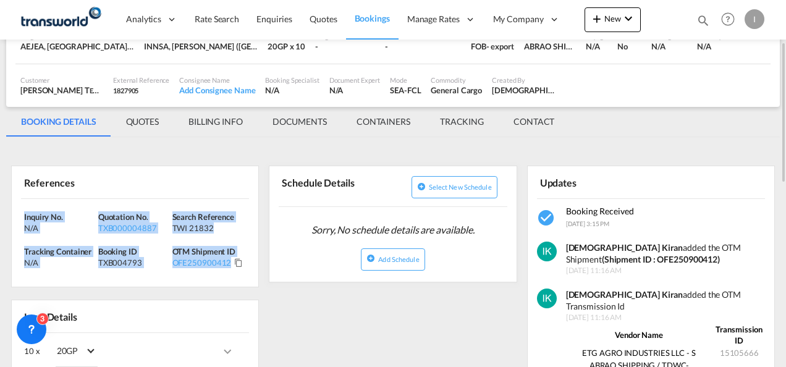
drag, startPoint x: 780, startPoint y: 129, endPoint x: 14, endPoint y: 213, distance: 770.2
click at [14, 213] on div "Inquiry No. N/A Quotation No. TXB000004887 Search Reference TWI 21832 Tracking …" at bounding box center [135, 243] width 247 height 88
copy div "Inquiry No. N/A Quotation No. TXB000004887 Search Reference TWI 21832 Tracking …"
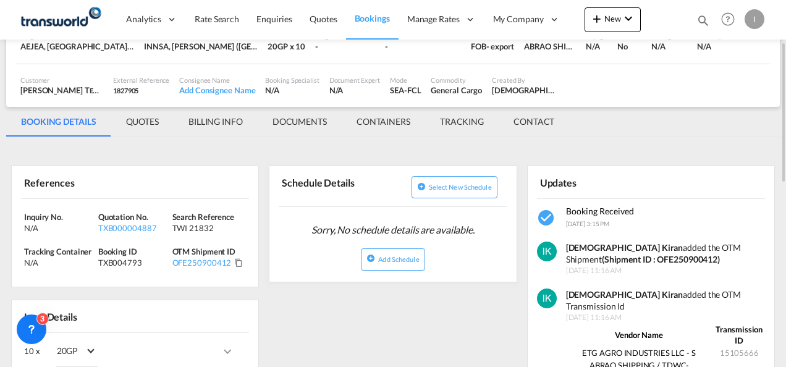
click at [699, 173] on div "Updates" at bounding box center [651, 182] width 228 height 32
